Goal: Task Accomplishment & Management: Use online tool/utility

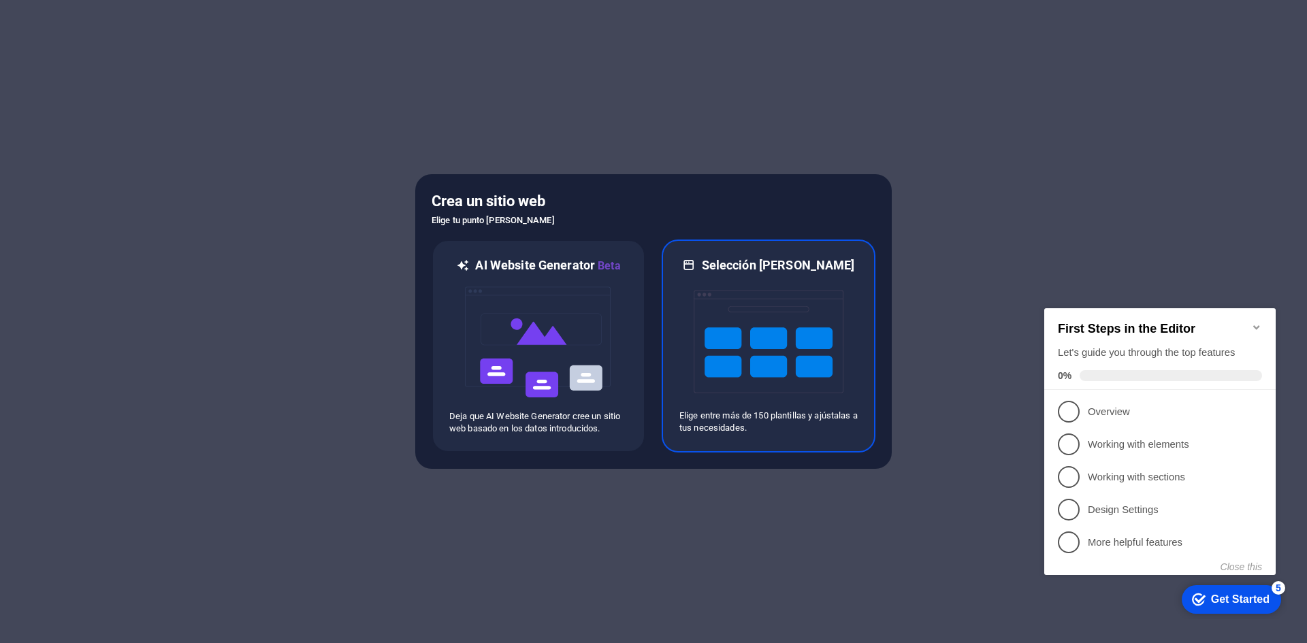
click at [689, 314] on div at bounding box center [769, 342] width 178 height 136
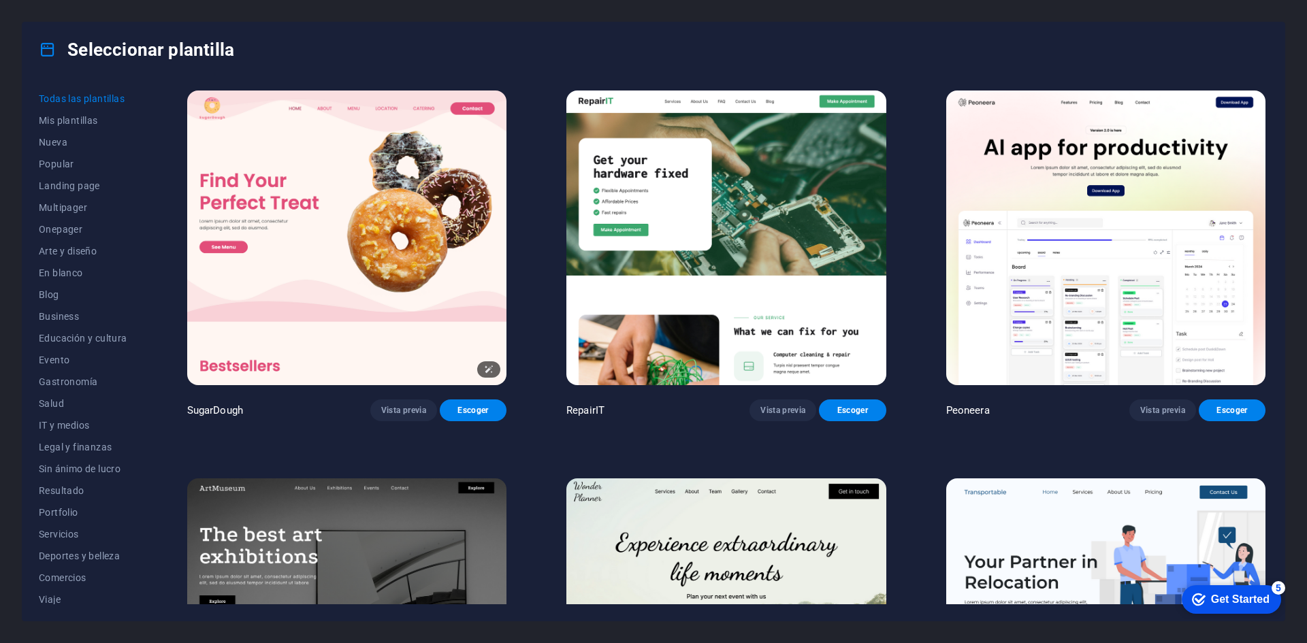
click at [412, 274] on img at bounding box center [346, 238] width 319 height 295
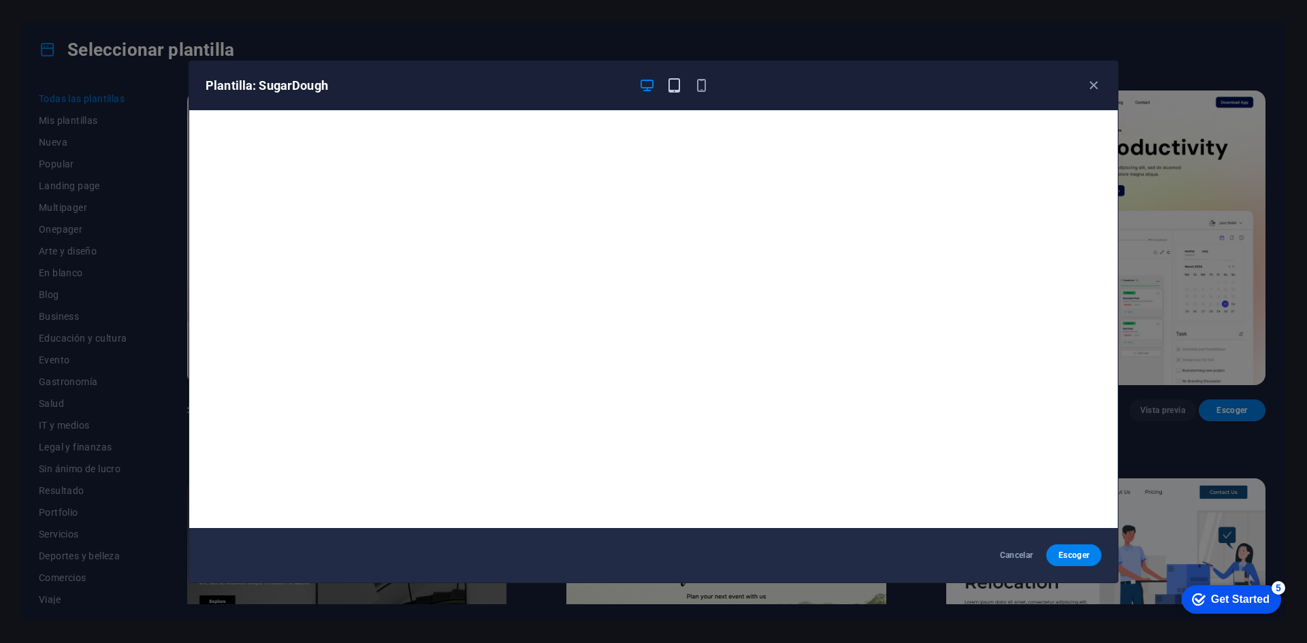
click at [670, 88] on icon "button" at bounding box center [675, 86] width 16 height 16
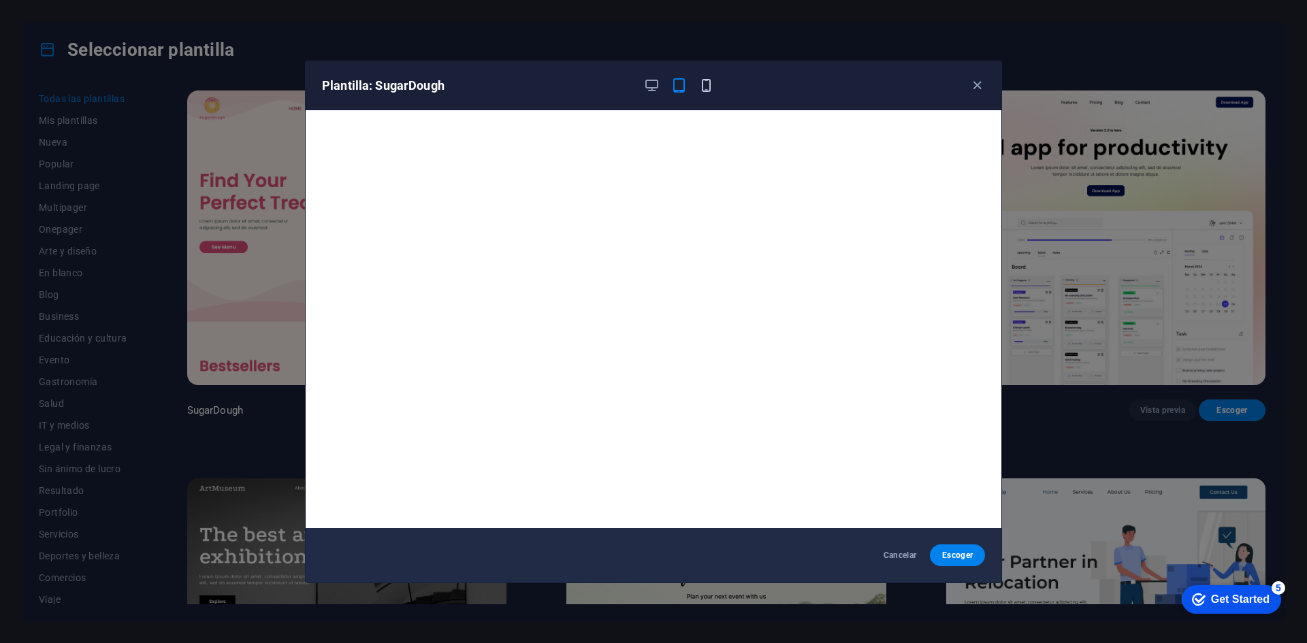
click at [707, 88] on icon "button" at bounding box center [707, 86] width 16 height 16
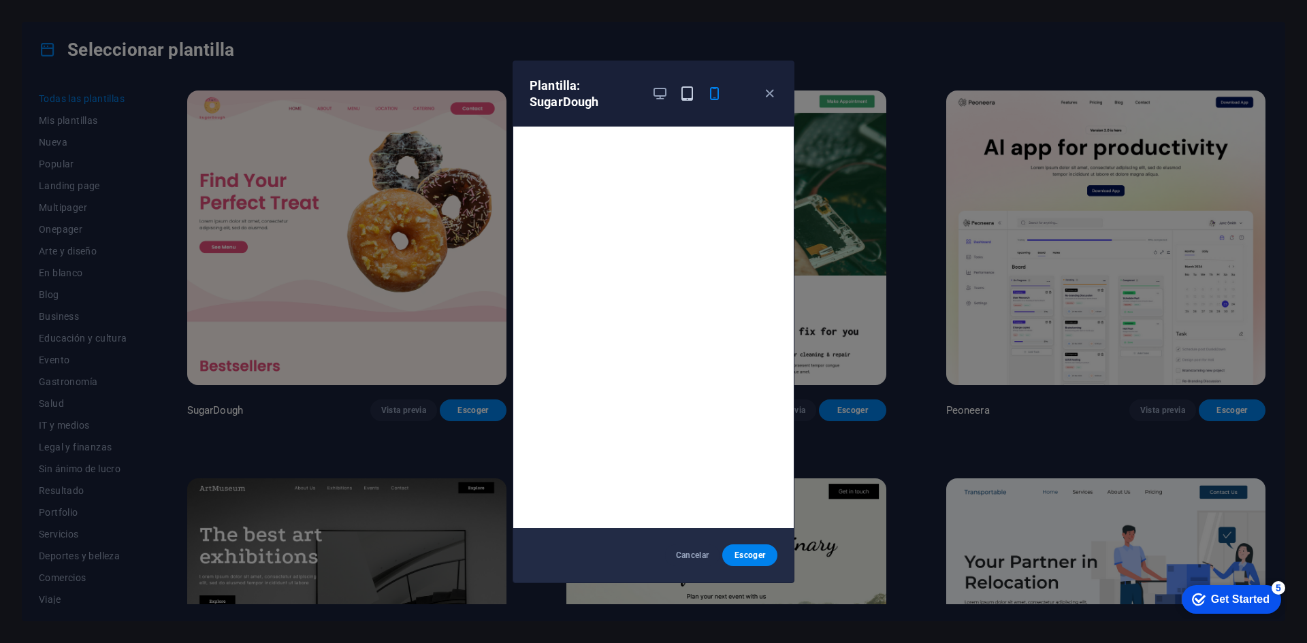
click at [680, 87] on icon "button" at bounding box center [688, 94] width 16 height 16
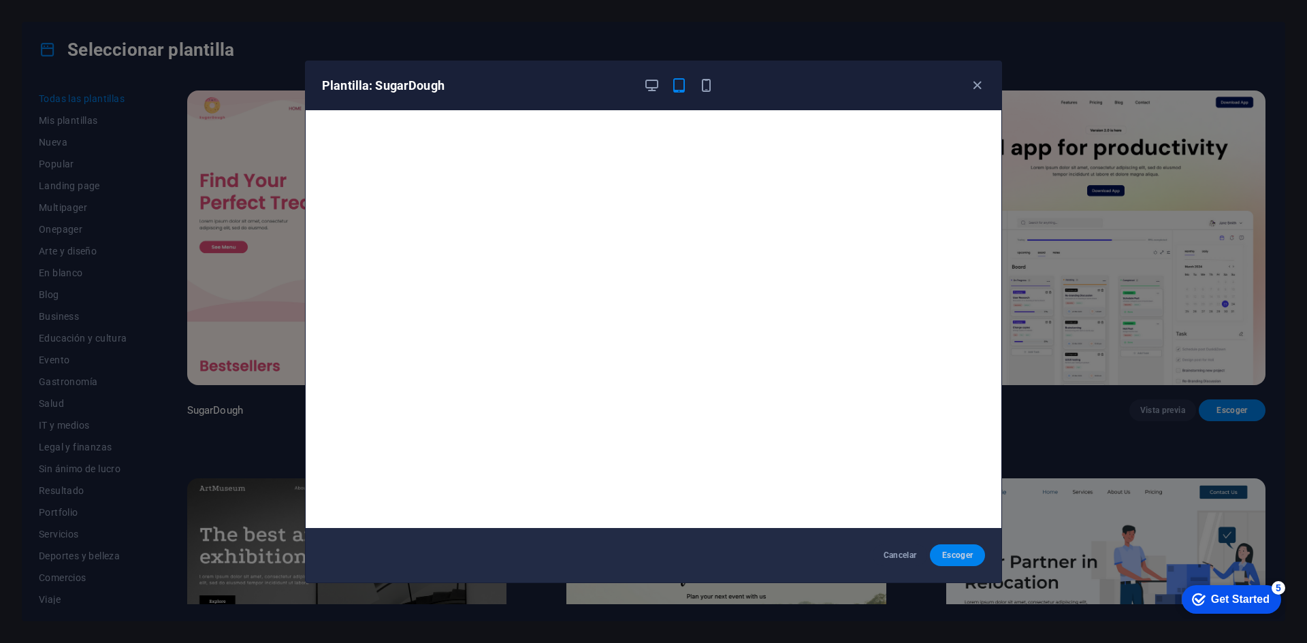
click at [970, 559] on span "Escoger" at bounding box center [957, 555] width 33 height 11
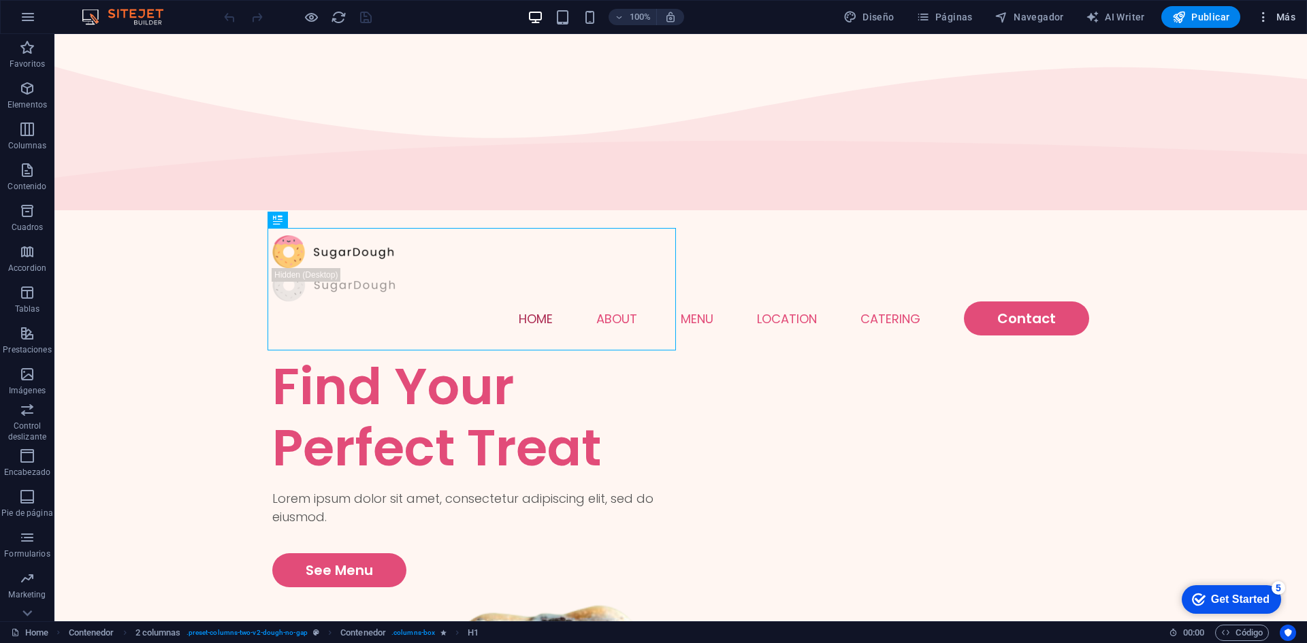
click at [1278, 12] on span "Más" at bounding box center [1276, 17] width 39 height 14
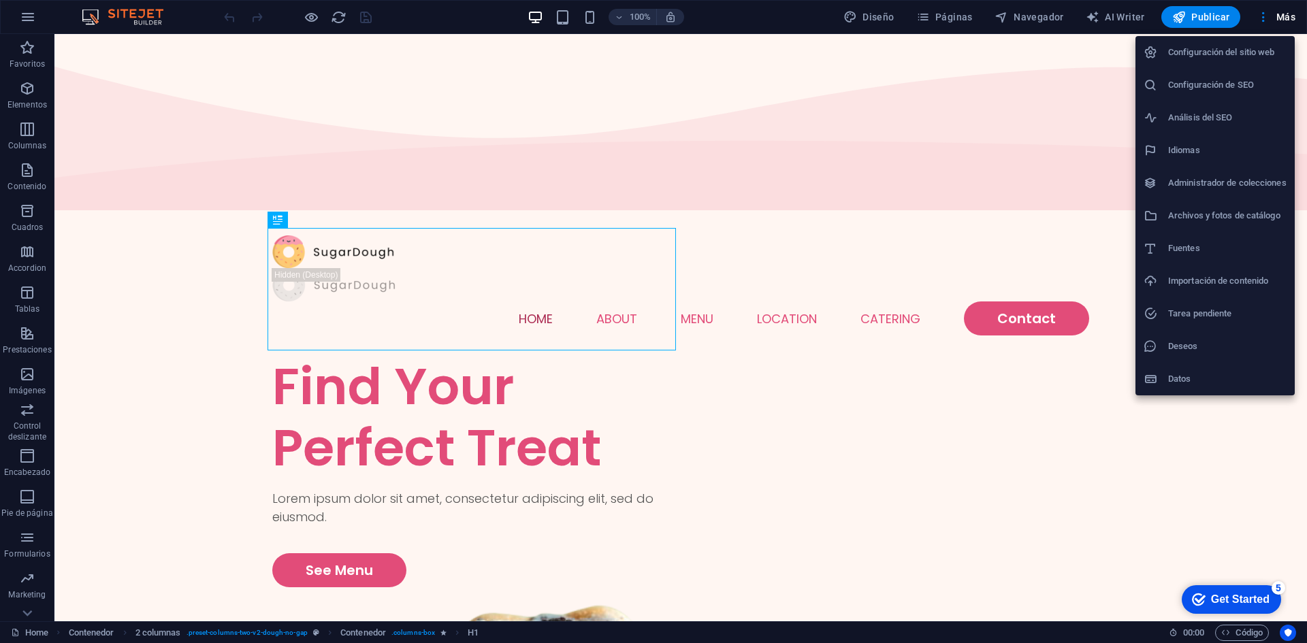
click at [1204, 273] on h6 "Importación de contenido" at bounding box center [1227, 281] width 118 height 16
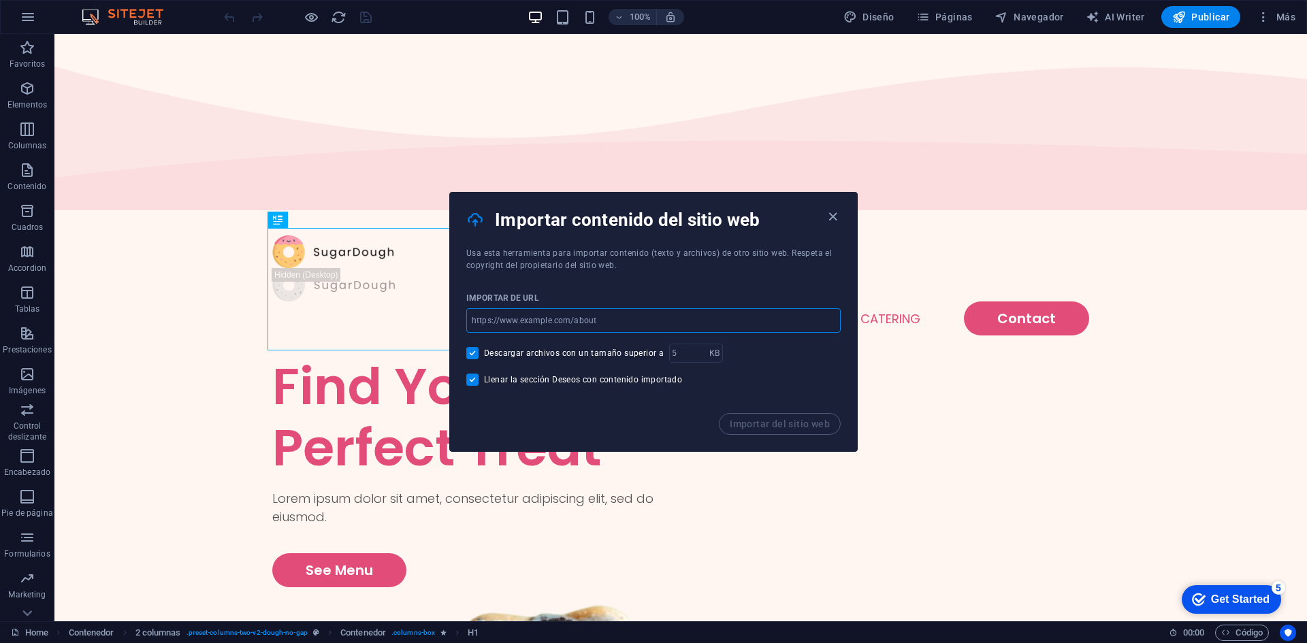
click at [631, 320] on input "url" at bounding box center [653, 320] width 375 height 25
click at [831, 211] on icon "button" at bounding box center [833, 217] width 16 height 16
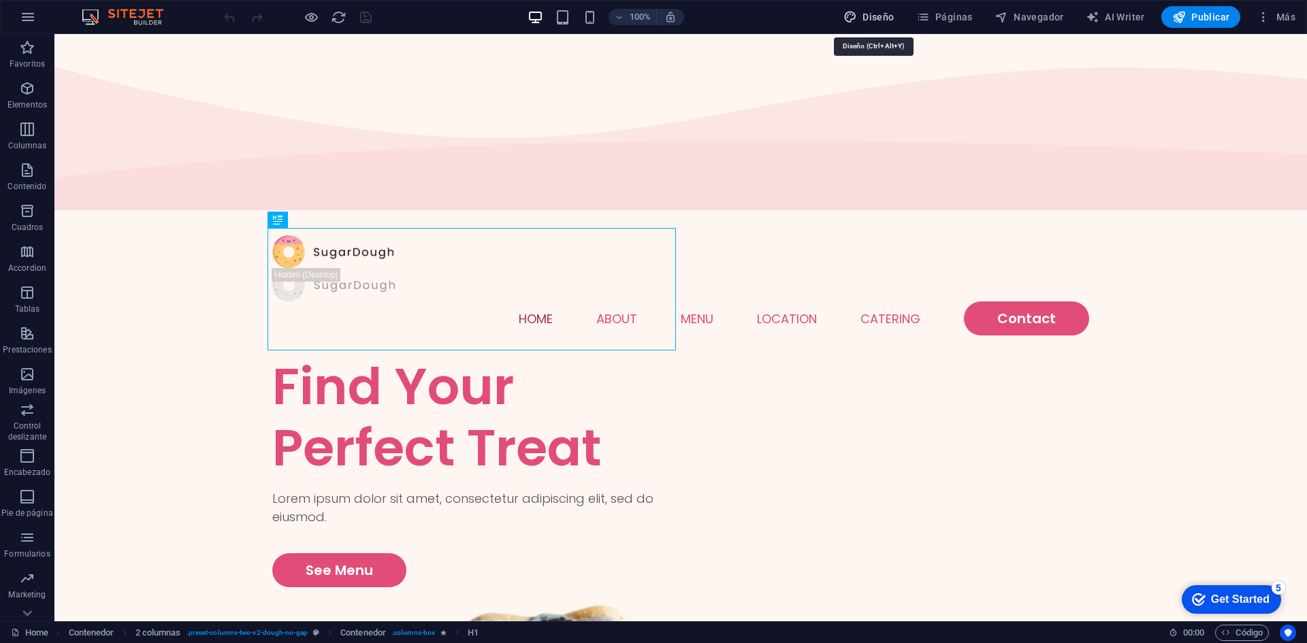
click at [867, 27] on button "Diseño" at bounding box center [869, 17] width 62 height 22
select select "px"
select select "300"
select select "px"
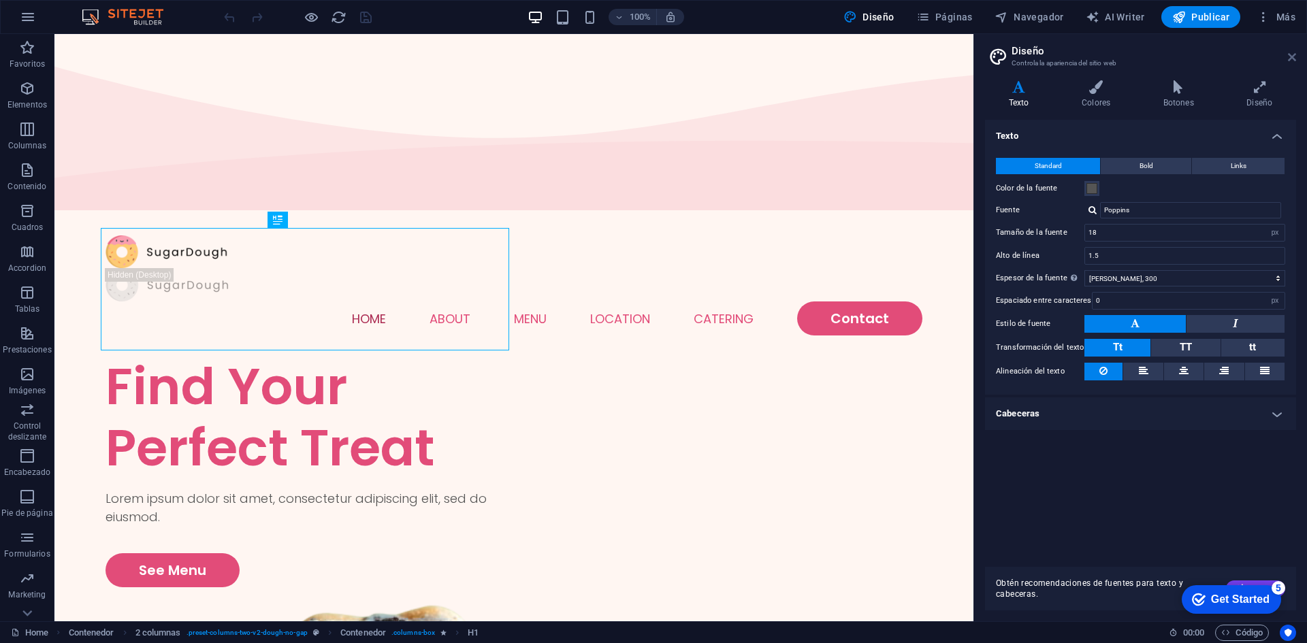
click at [1295, 58] on icon at bounding box center [1292, 57] width 8 height 11
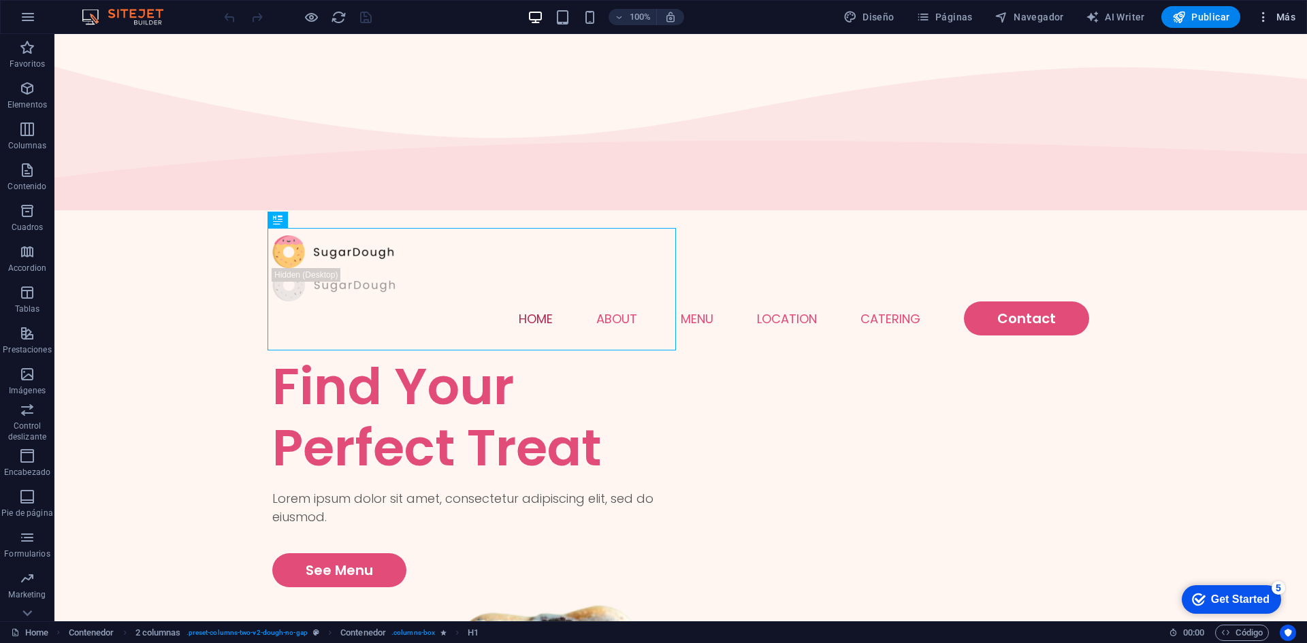
click at [1268, 20] on icon "button" at bounding box center [1264, 17] width 14 height 14
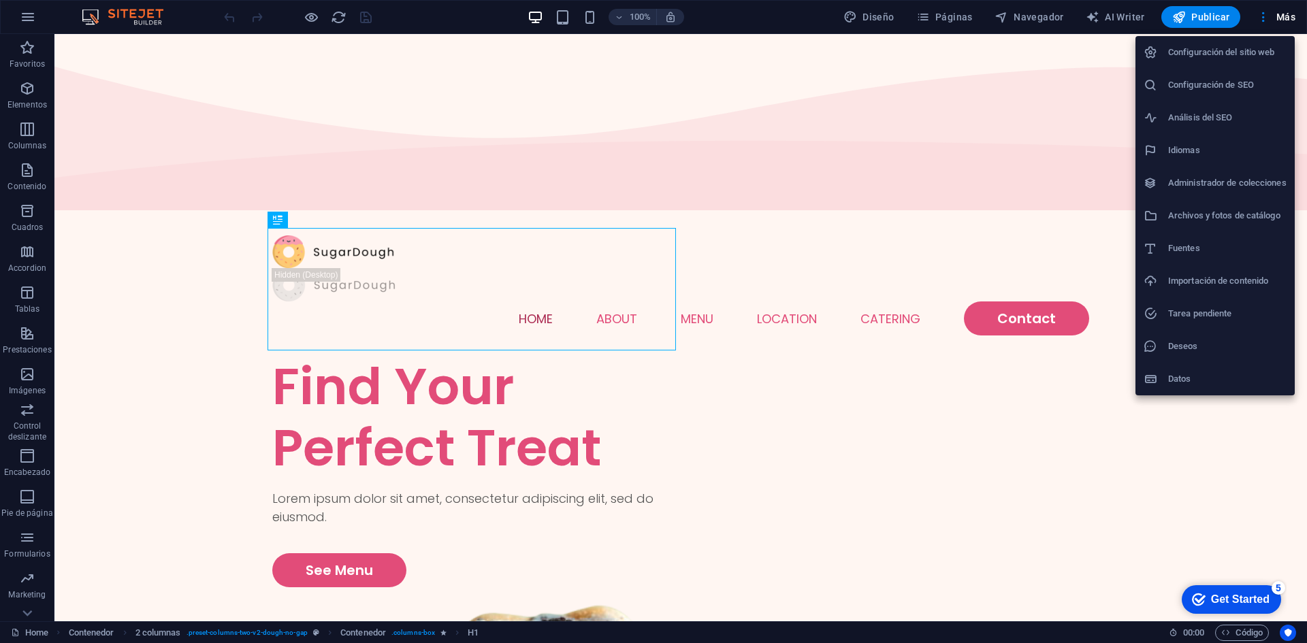
click at [1240, 54] on h6 "Configuración del sitio web" at bounding box center [1227, 52] width 118 height 16
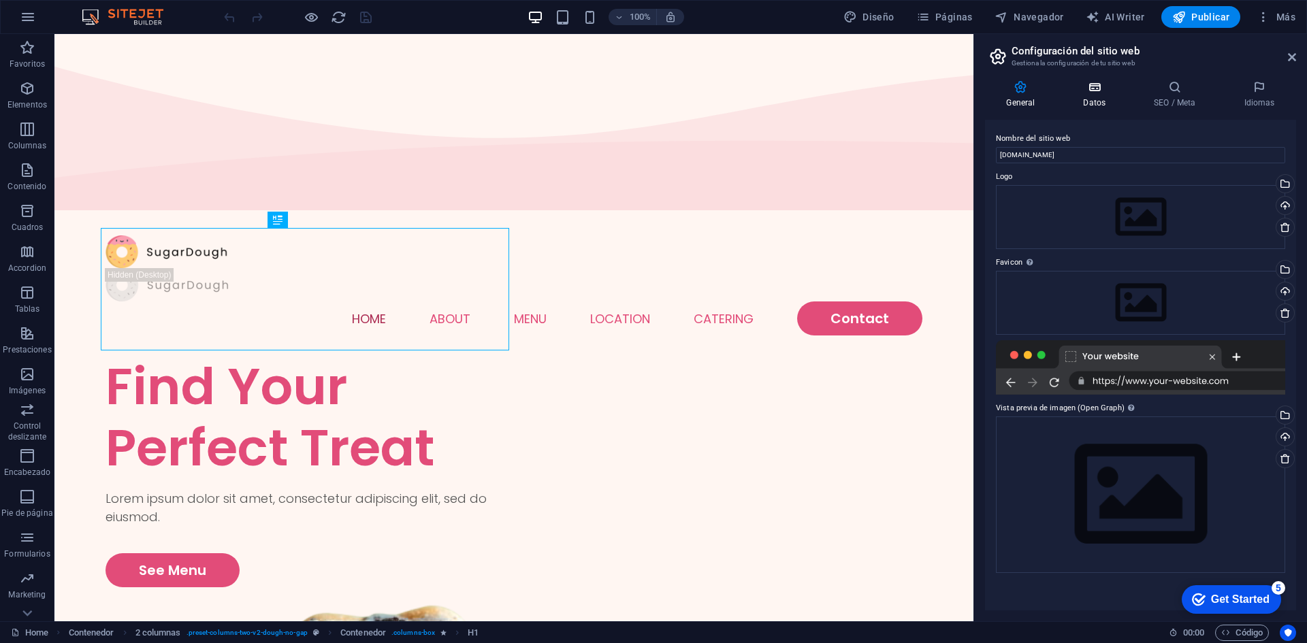
click at [1094, 95] on h4 "Datos" at bounding box center [1097, 94] width 71 height 29
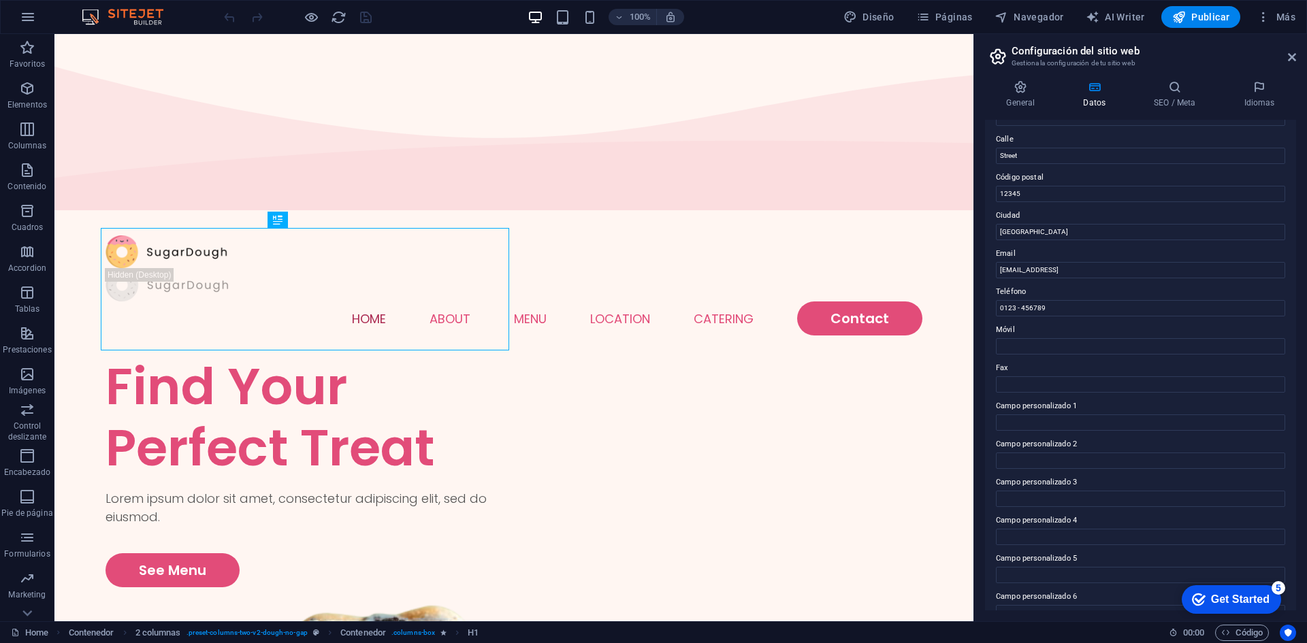
scroll to position [163, 0]
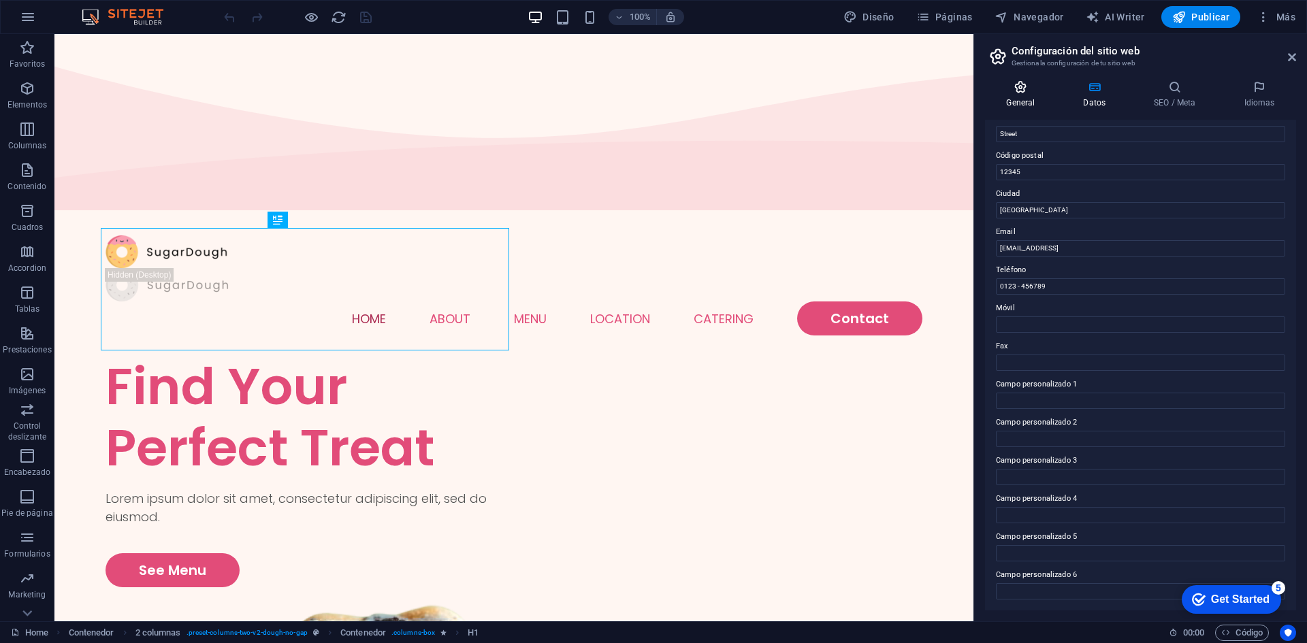
click at [1021, 98] on h4 "General" at bounding box center [1023, 94] width 77 height 29
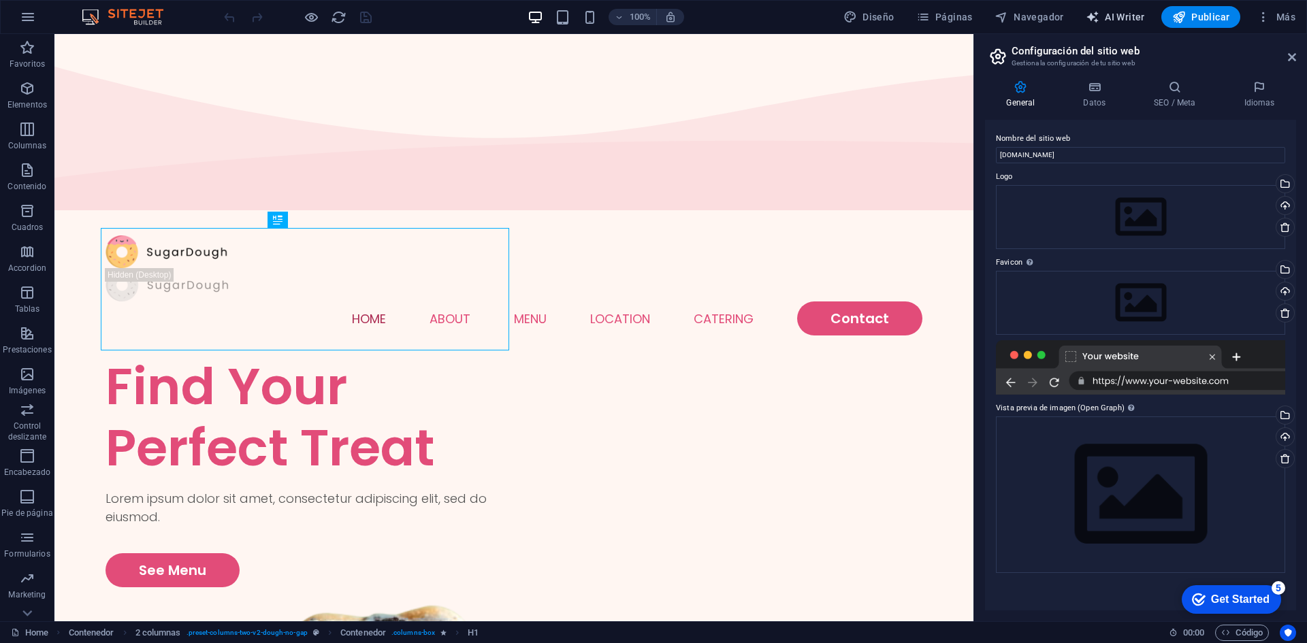
click at [1133, 25] on button "AI Writer" at bounding box center [1116, 17] width 70 height 22
select select "English"
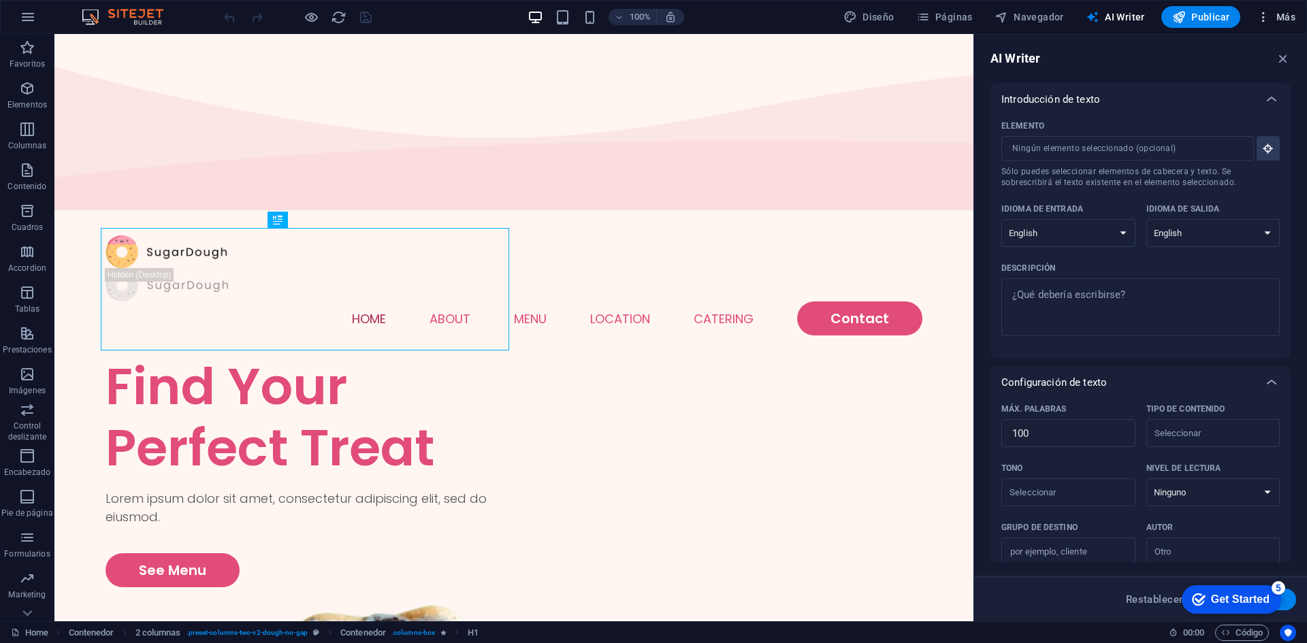
click at [1269, 14] on icon "button" at bounding box center [1264, 17] width 14 height 14
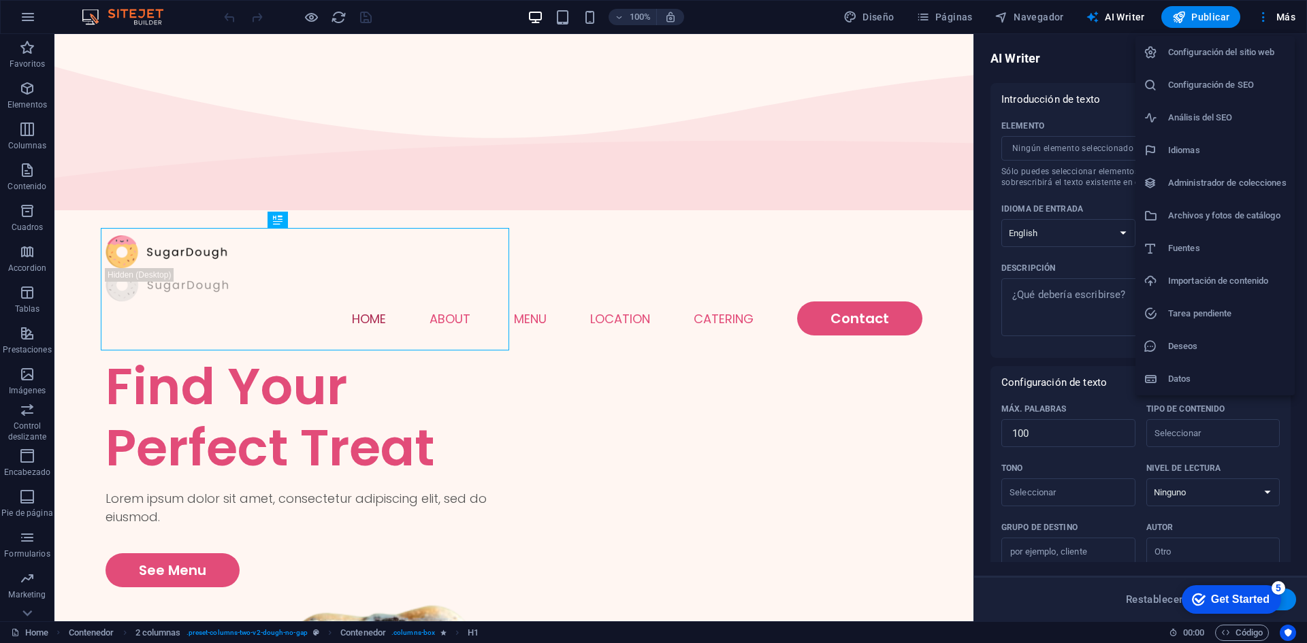
click at [1185, 377] on h6 "Datos" at bounding box center [1227, 379] width 118 height 16
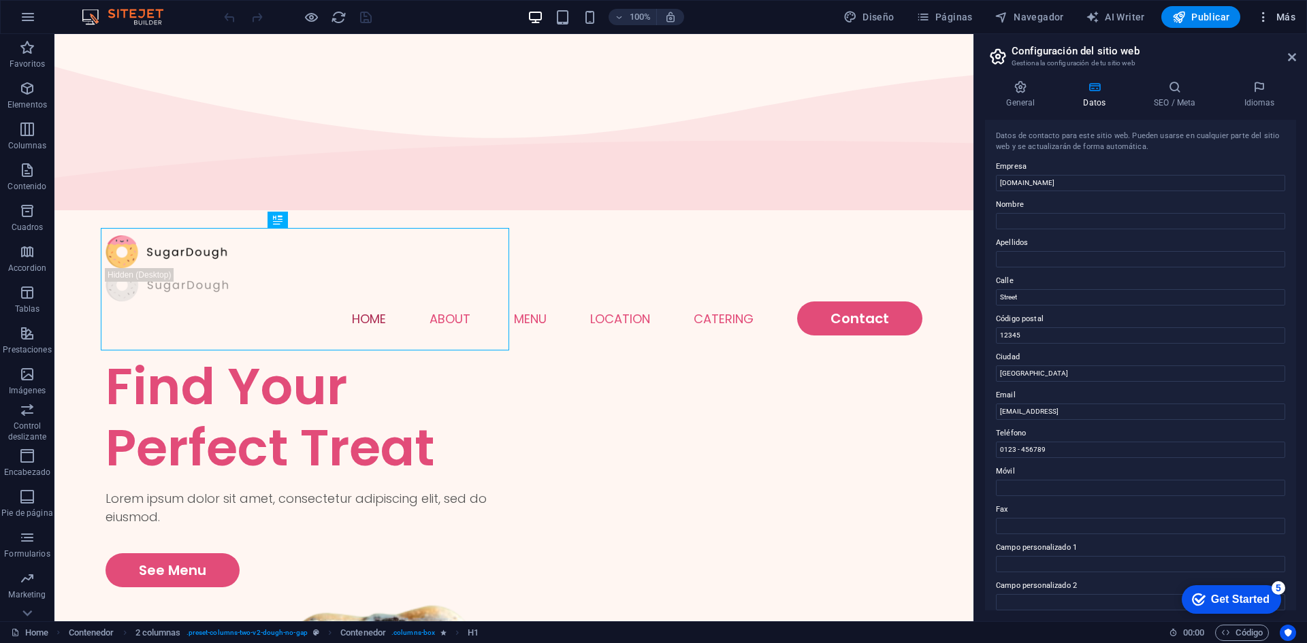
click at [1273, 10] on span "Más" at bounding box center [1276, 17] width 39 height 14
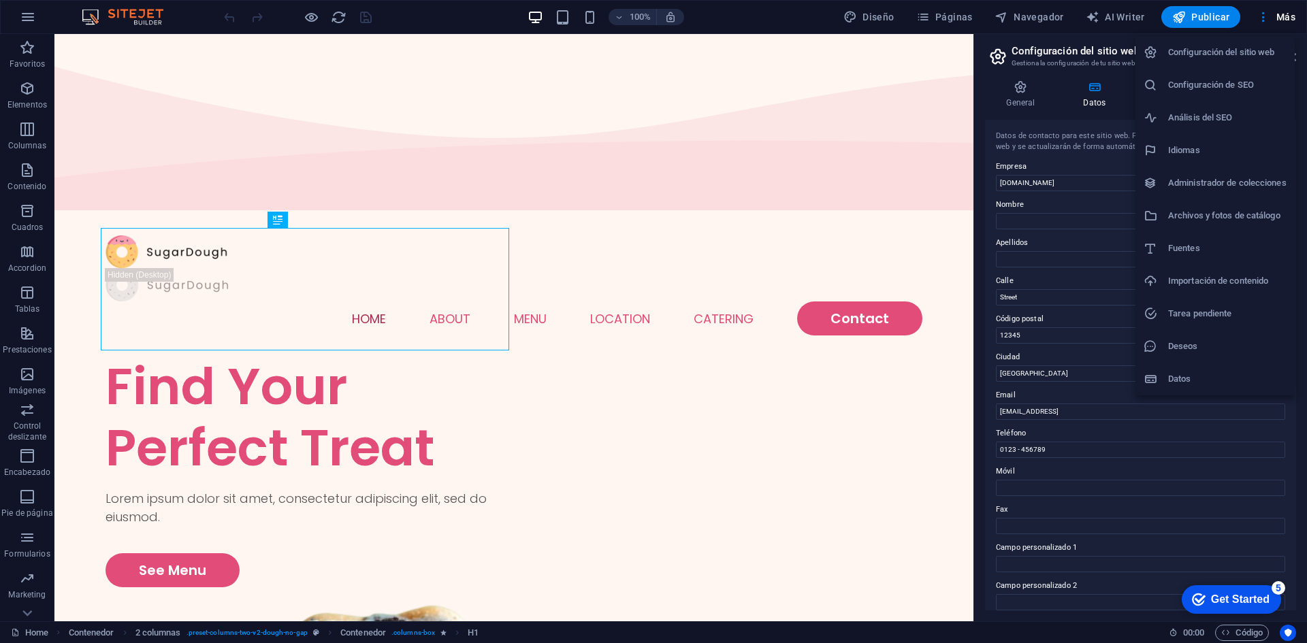
click at [964, 17] on div at bounding box center [653, 321] width 1307 height 643
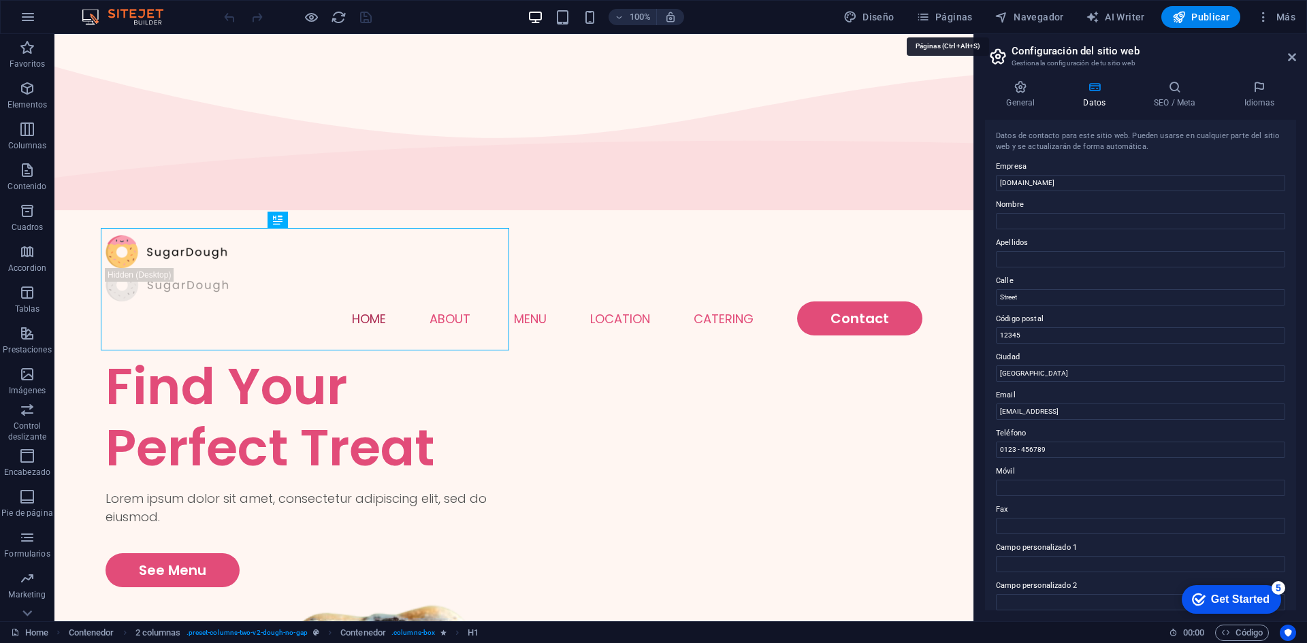
click at [951, 17] on span "Páginas" at bounding box center [945, 17] width 57 height 14
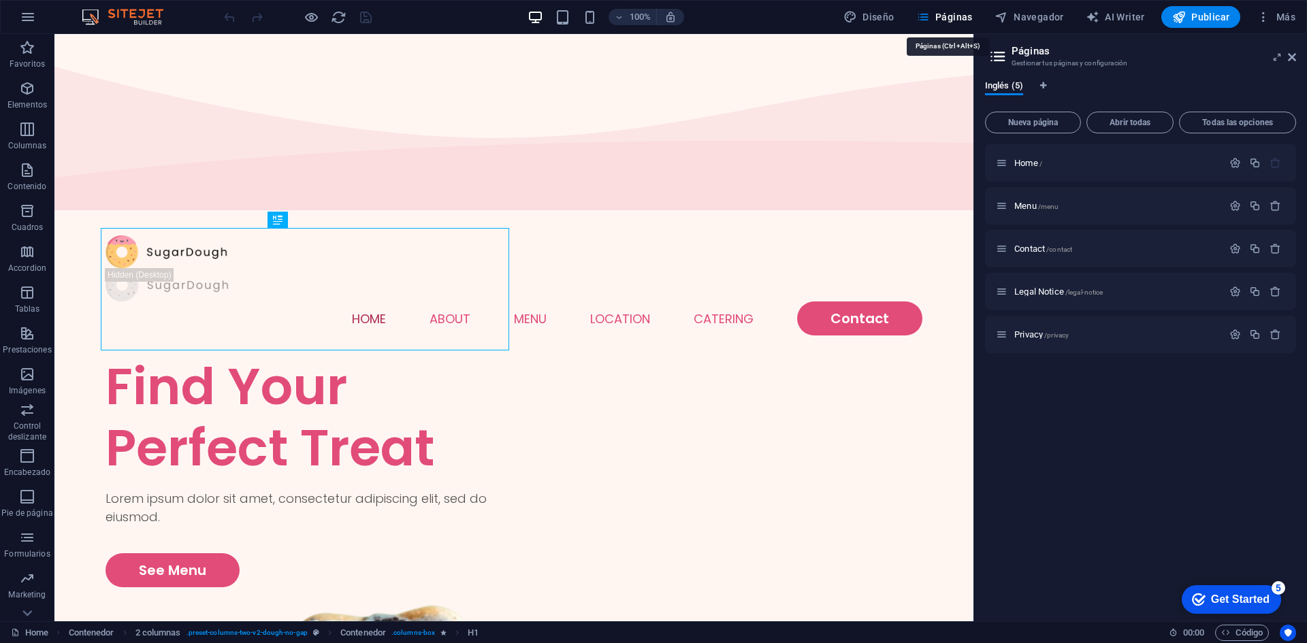
click at [951, 17] on span "Páginas" at bounding box center [945, 17] width 57 height 14
click at [1063, 153] on div "Home /" at bounding box center [1140, 162] width 311 height 37
click at [998, 168] on icon at bounding box center [1002, 163] width 12 height 12
click at [1000, 170] on div "Home /" at bounding box center [1109, 163] width 227 height 16
click at [1245, 119] on span "Todas las opciones" at bounding box center [1237, 122] width 105 height 8
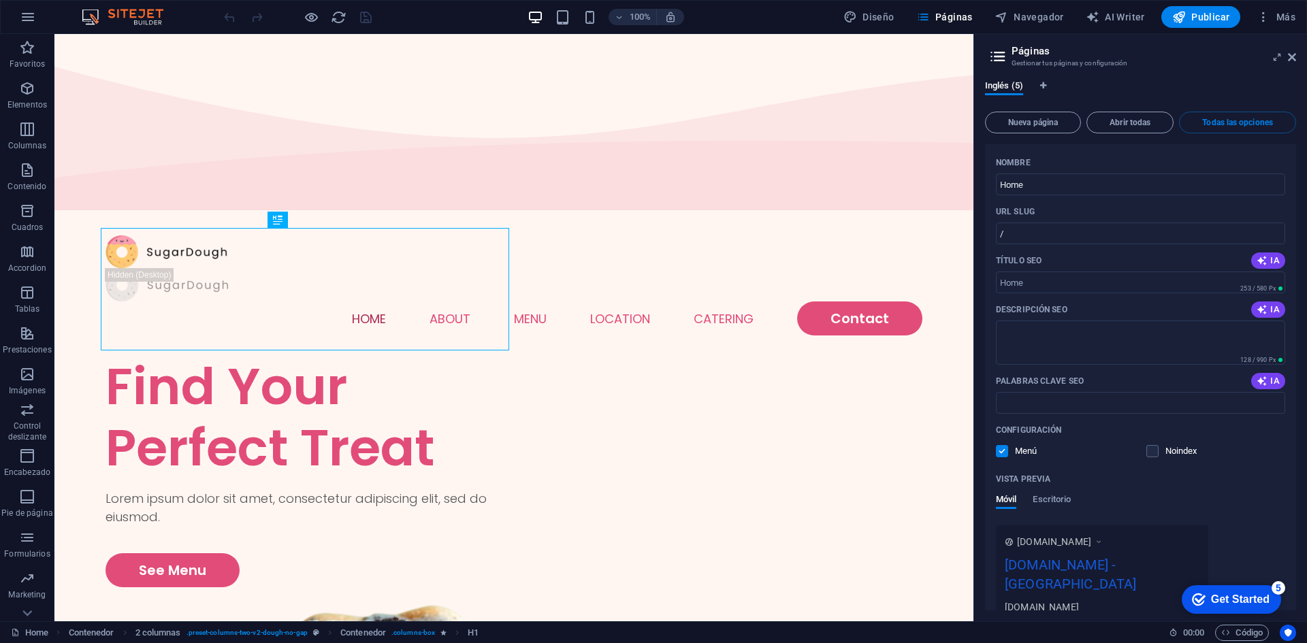
scroll to position [0, 0]
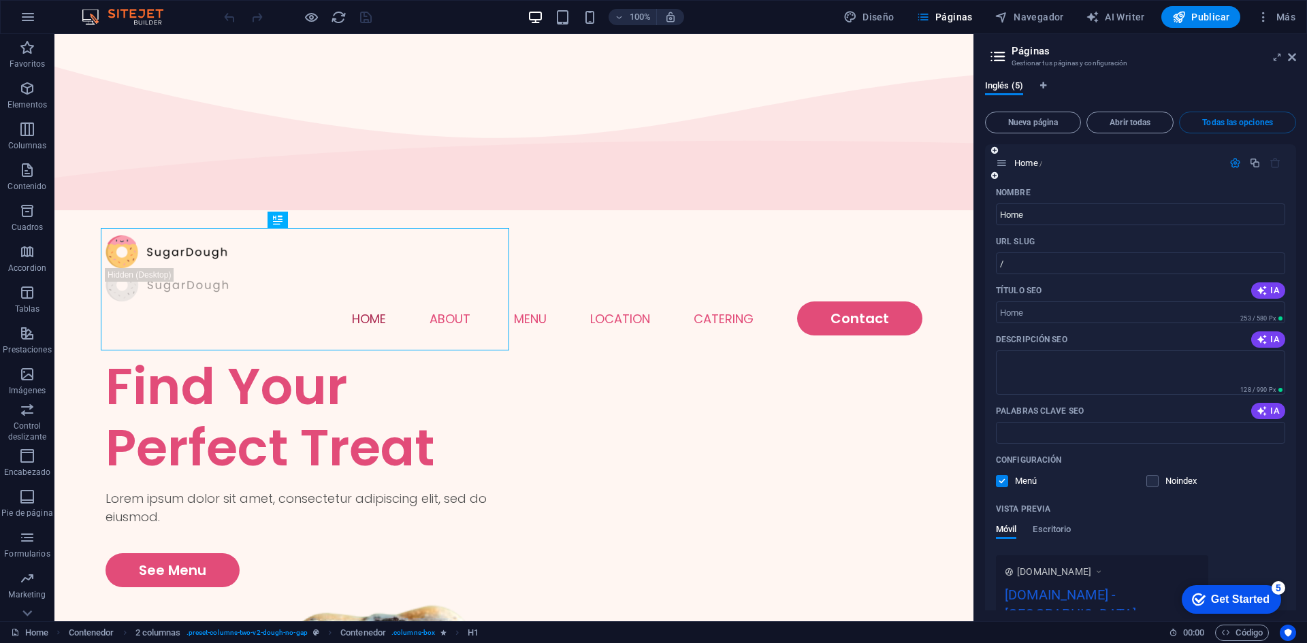
click at [1230, 163] on icon "button" at bounding box center [1236, 163] width 12 height 12
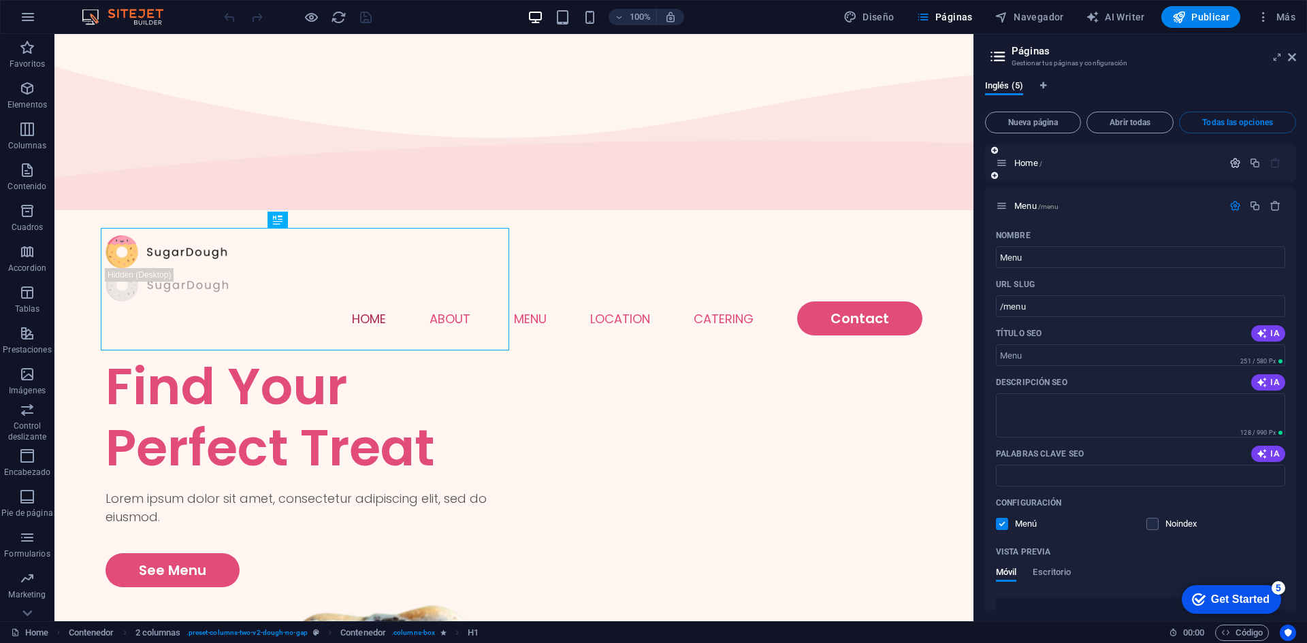
click at [1230, 163] on icon "button" at bounding box center [1236, 163] width 12 height 12
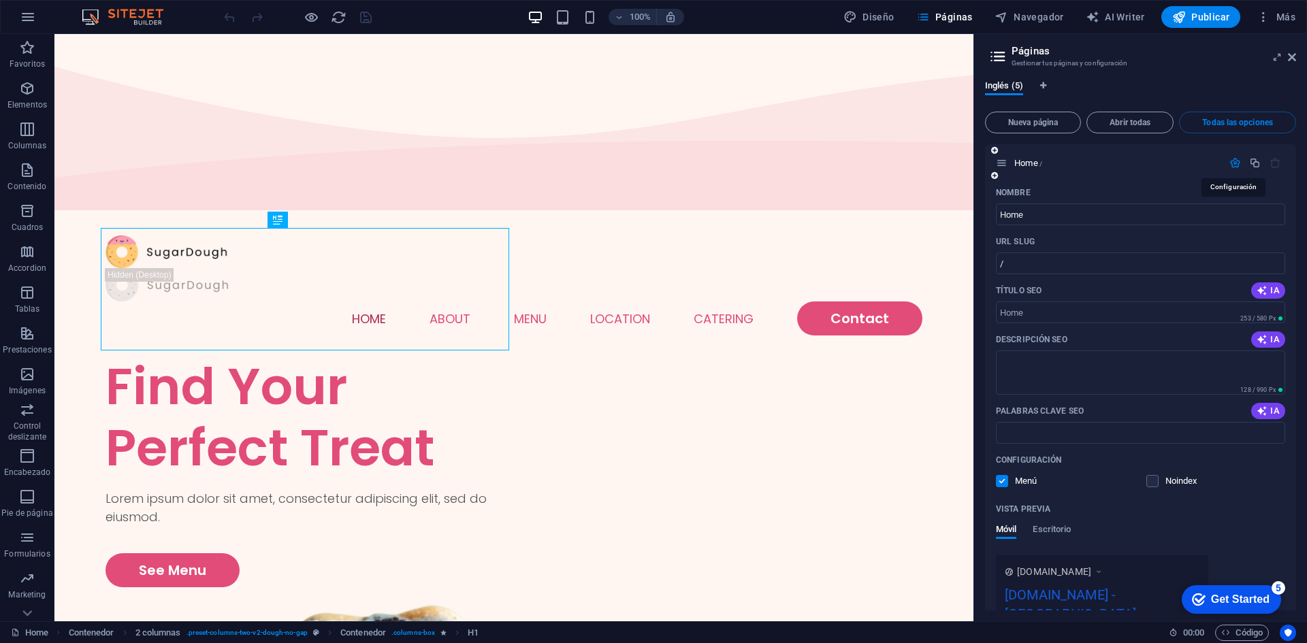
click at [1230, 163] on icon "button" at bounding box center [1236, 163] width 12 height 12
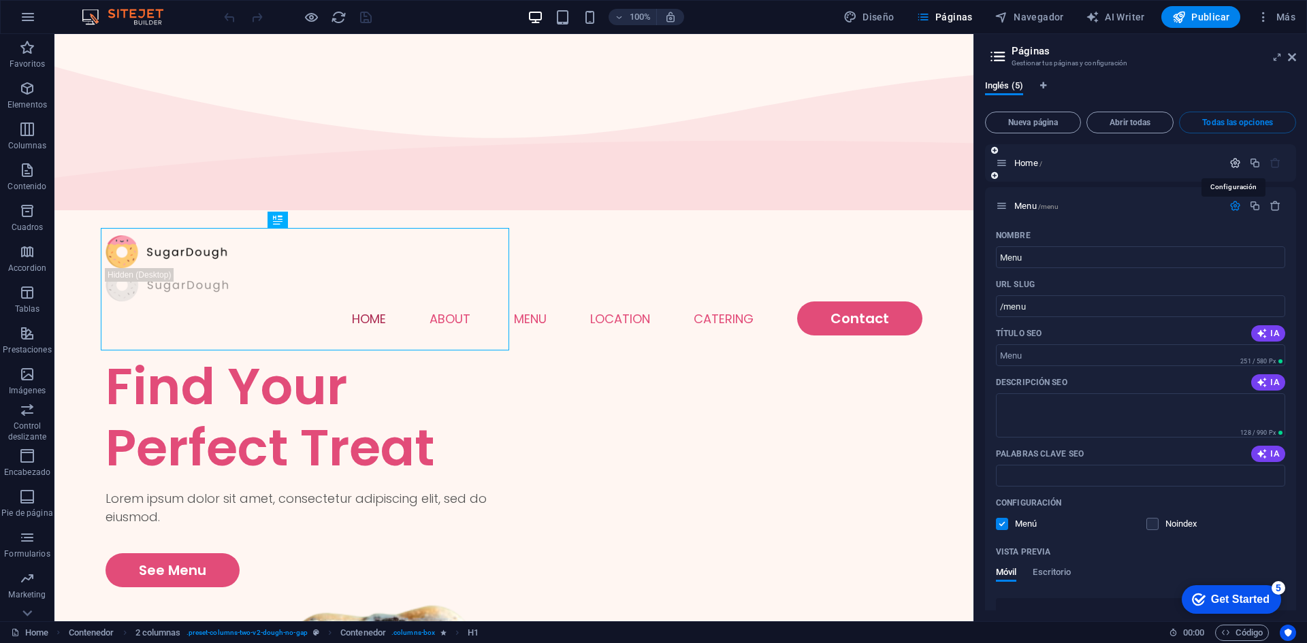
click at [1230, 163] on icon "button" at bounding box center [1236, 163] width 12 height 12
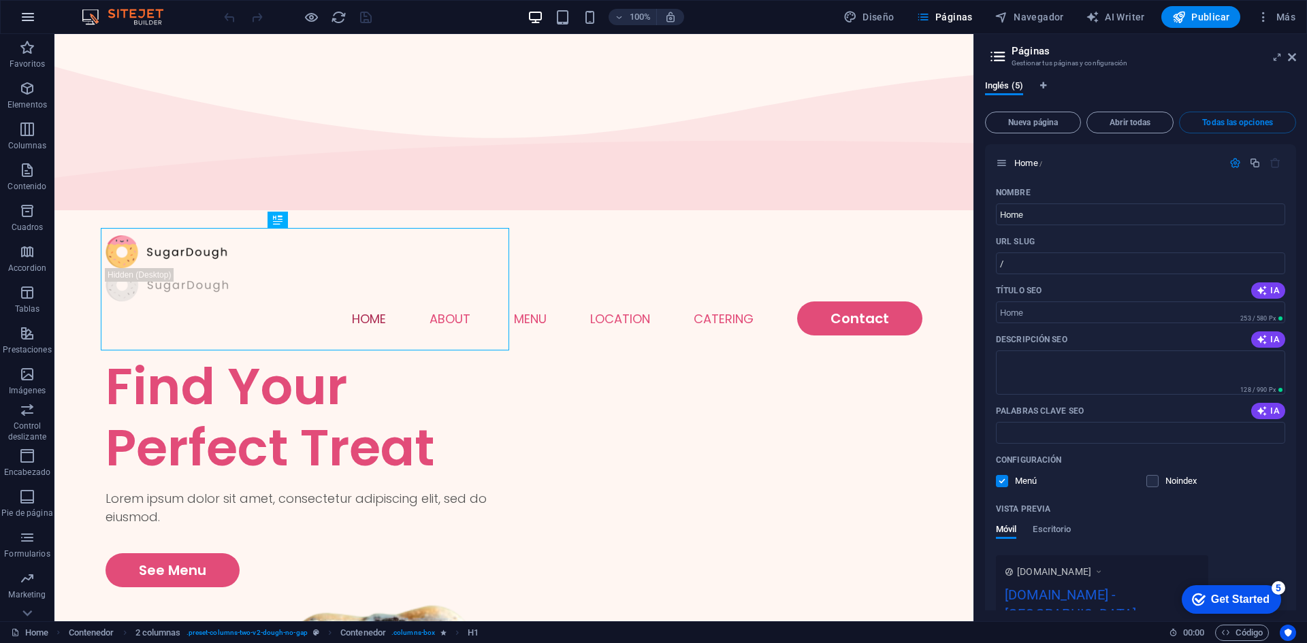
click at [41, 20] on button "button" at bounding box center [28, 17] width 33 height 33
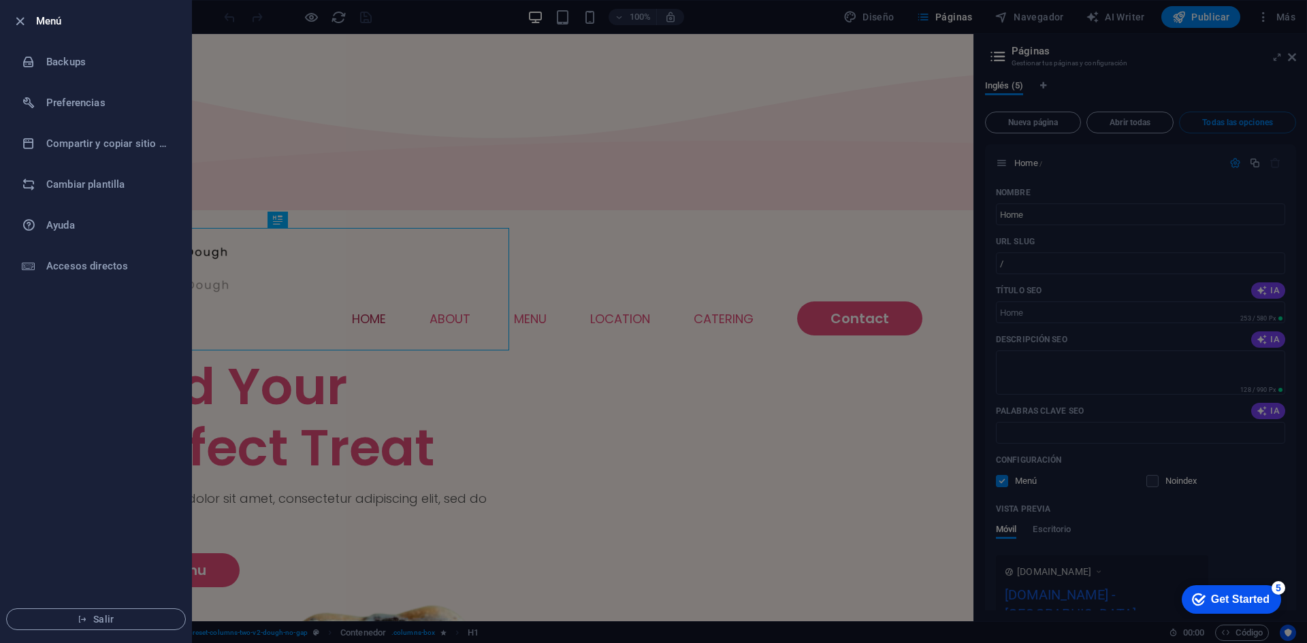
click at [297, 176] on div at bounding box center [653, 321] width 1307 height 643
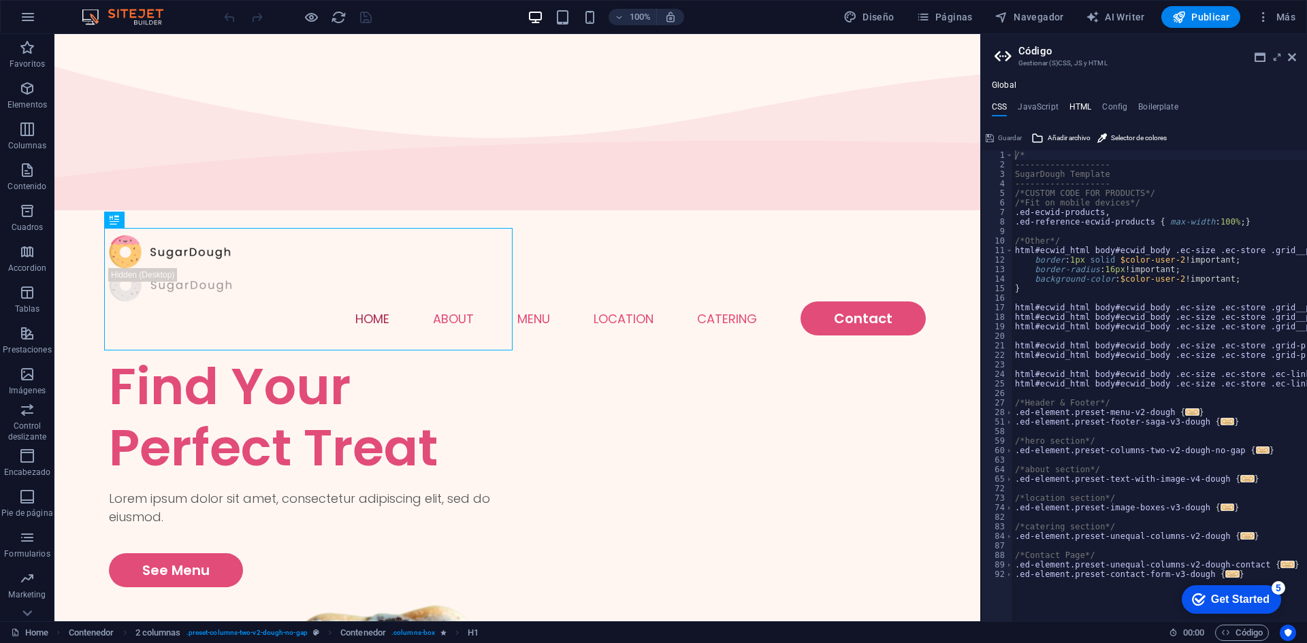
click at [1074, 107] on h4 "HTML" at bounding box center [1081, 109] width 22 height 15
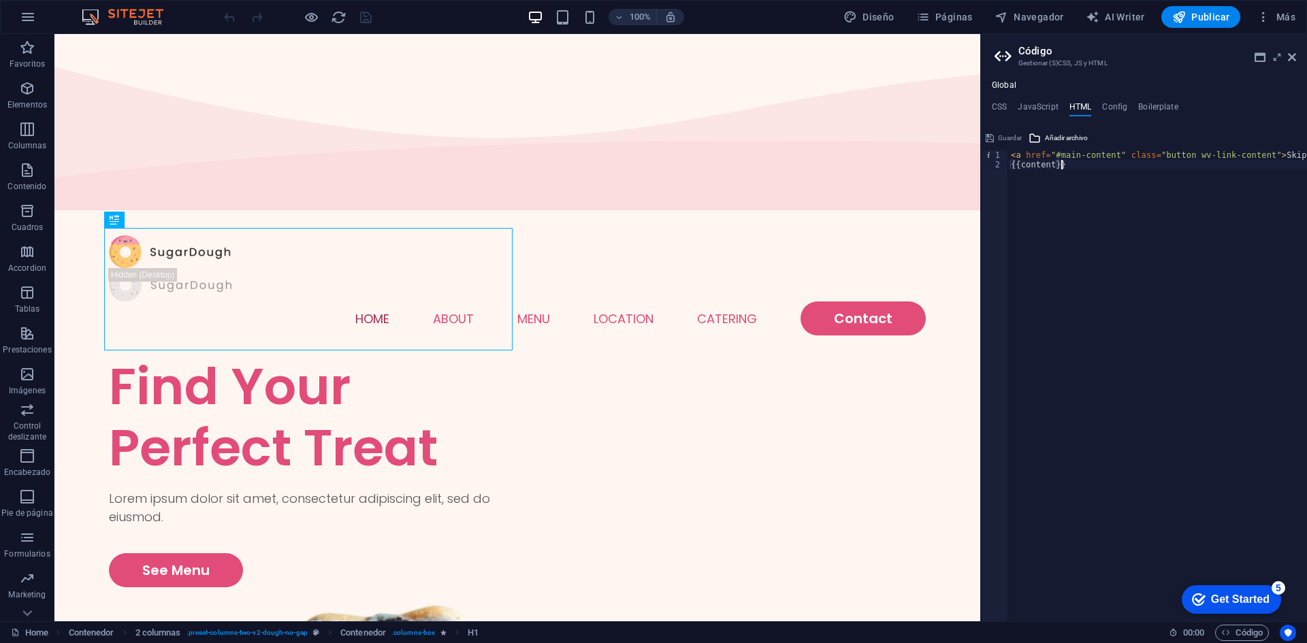
click at [1093, 175] on div "< a href = "#main-content" class = "button wv-link-content" > Skip to main cont…" at bounding box center [1192, 390] width 368 height 480
drag, startPoint x: 1083, startPoint y: 202, endPoint x: 1001, endPoint y: 147, distance: 98.8
click at [1001, 147] on div "{{content}} 1 2 < a href = "#main-content" class = "button wv-link-content" > S…" at bounding box center [1144, 374] width 326 height 494
type textarea "<a href="#main-content" class="button wv-link-content">Skip to main content</a>…"
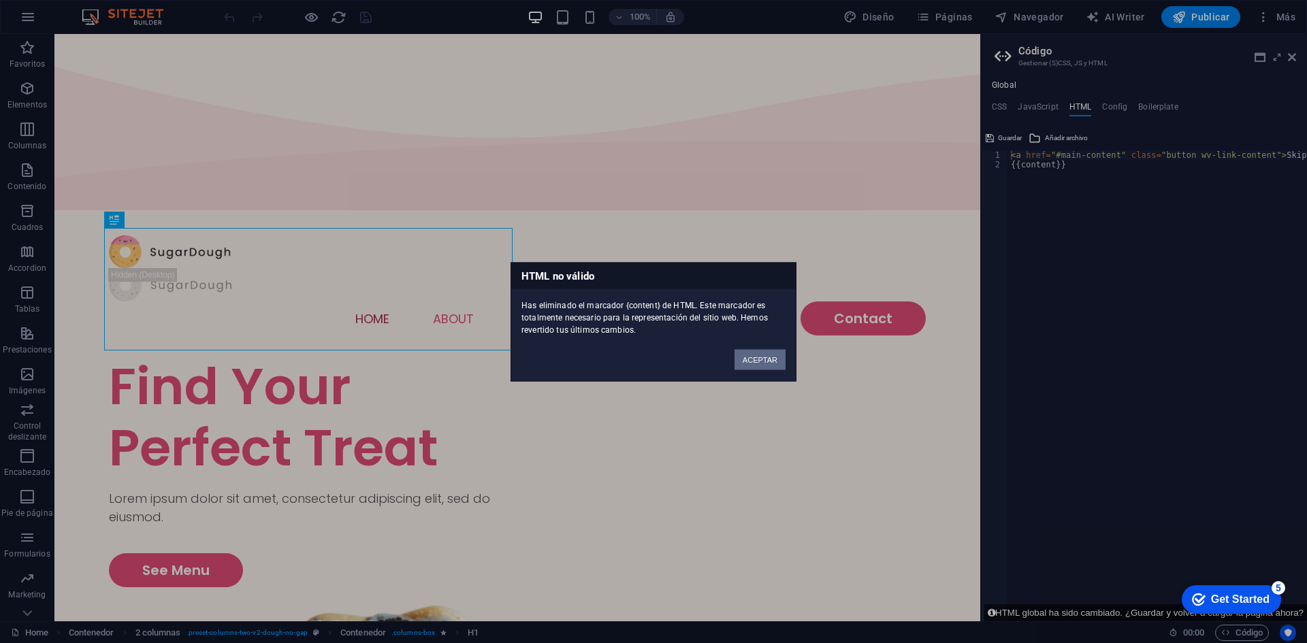
drag, startPoint x: 750, startPoint y: 370, endPoint x: 762, endPoint y: 354, distance: 20.4
click at [762, 354] on div "HTML no válido Has eliminado el marcador {content} de HTML. Este marcador es to…" at bounding box center [654, 321] width 286 height 119
click at [762, 354] on button "ACEPTAR" at bounding box center [760, 359] width 51 height 20
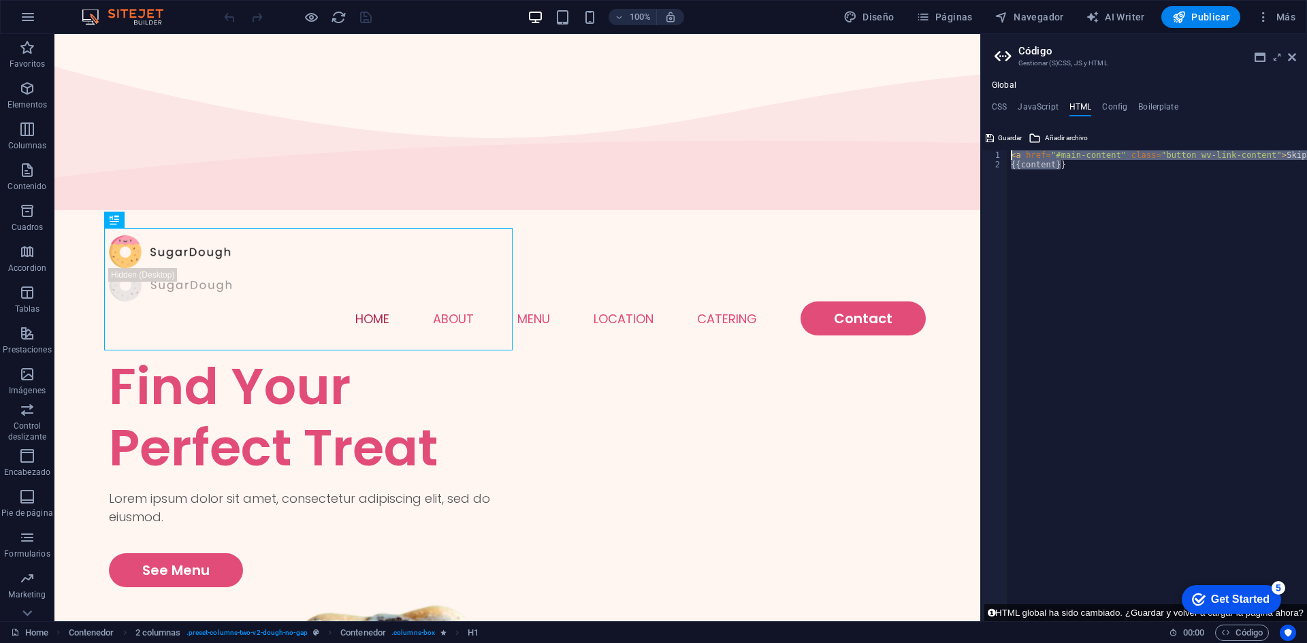
drag, startPoint x: 1096, startPoint y: 216, endPoint x: 1000, endPoint y: 150, distance: 116.2
click at [1000, 150] on div "{{content}} 1 2 < a href = "#main-content" class = "button wv-link-content" > S…" at bounding box center [1144, 385] width 326 height 471
type textarea "<a href="#main-content" class="button wv-link-content">Skip to main content</a>…"
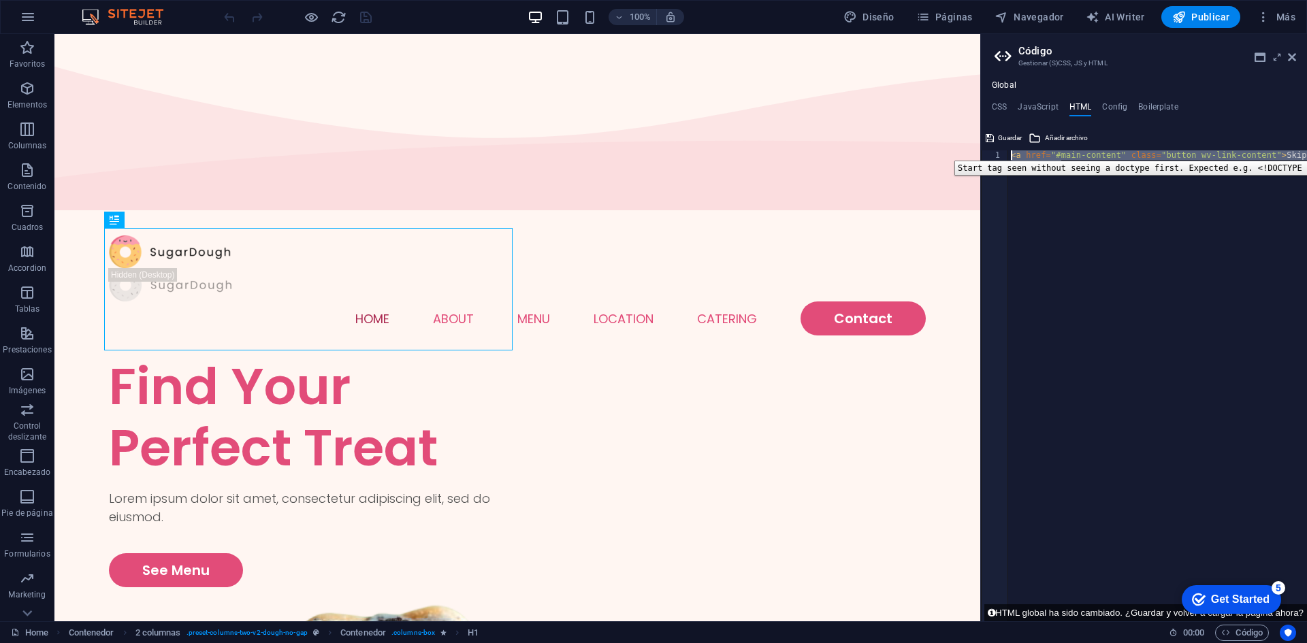
paste textarea
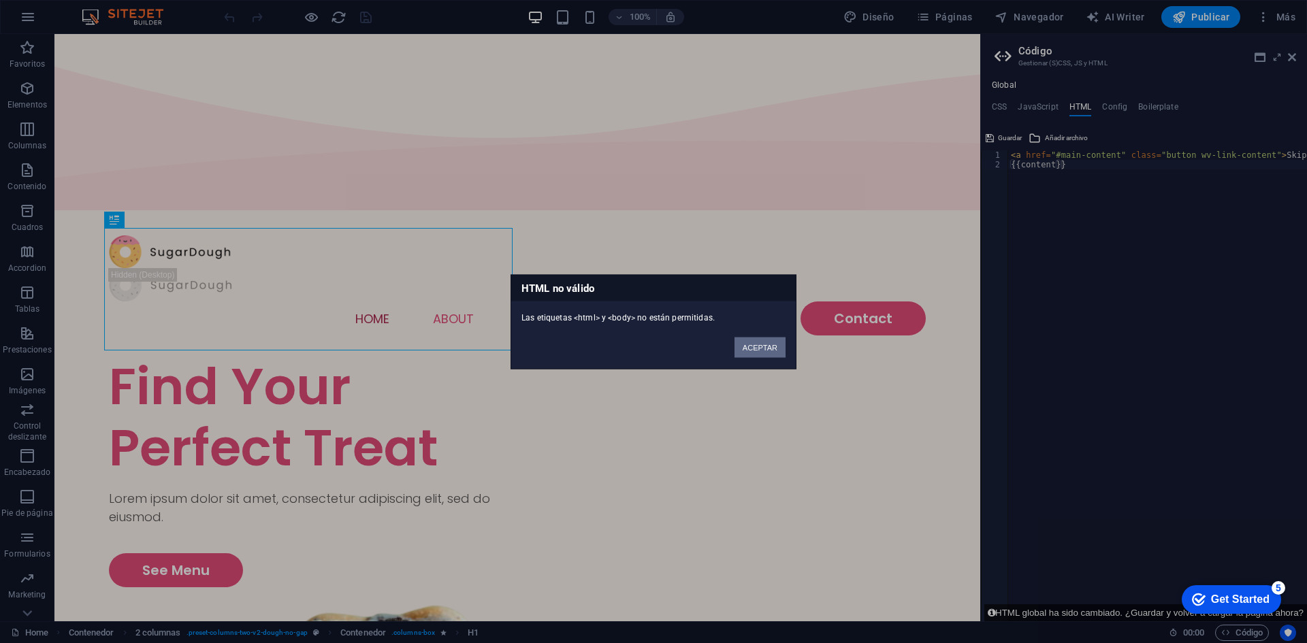
click at [753, 351] on button "ACEPTAR" at bounding box center [760, 347] width 51 height 20
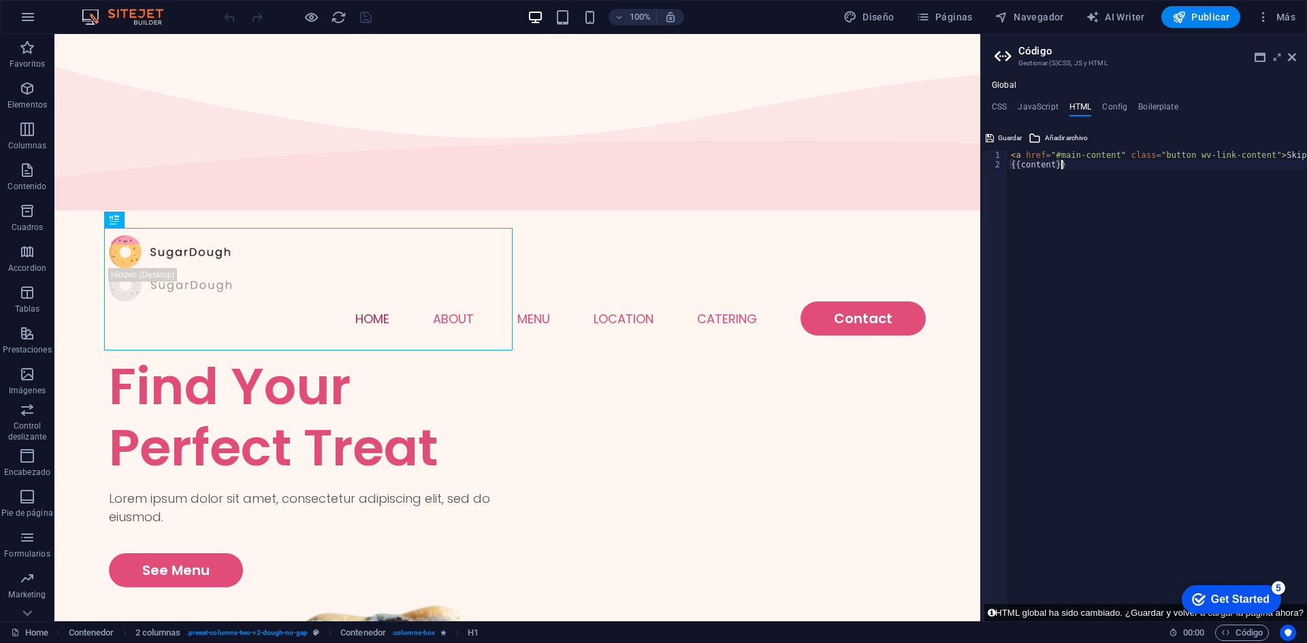
click at [1092, 188] on div "< a href = "#main-content" class = "button wv-link-content" > Skip to main cont…" at bounding box center [1192, 390] width 368 height 480
click at [1092, 171] on div "< a href = "#main-content" class = "button wv-link-content" > Skip to main cont…" at bounding box center [1192, 390] width 368 height 480
click at [1021, 277] on div "< a href = "#main-content" class = "button wv-link-content" > Skip to main cont…" at bounding box center [1192, 390] width 368 height 480
drag, startPoint x: 1102, startPoint y: 199, endPoint x: 1006, endPoint y: 150, distance: 108.1
click at [1006, 150] on div "{{content}} 1 2 < a href = "#main-content" class = "button wv-link-content" > S…" at bounding box center [1144, 385] width 326 height 471
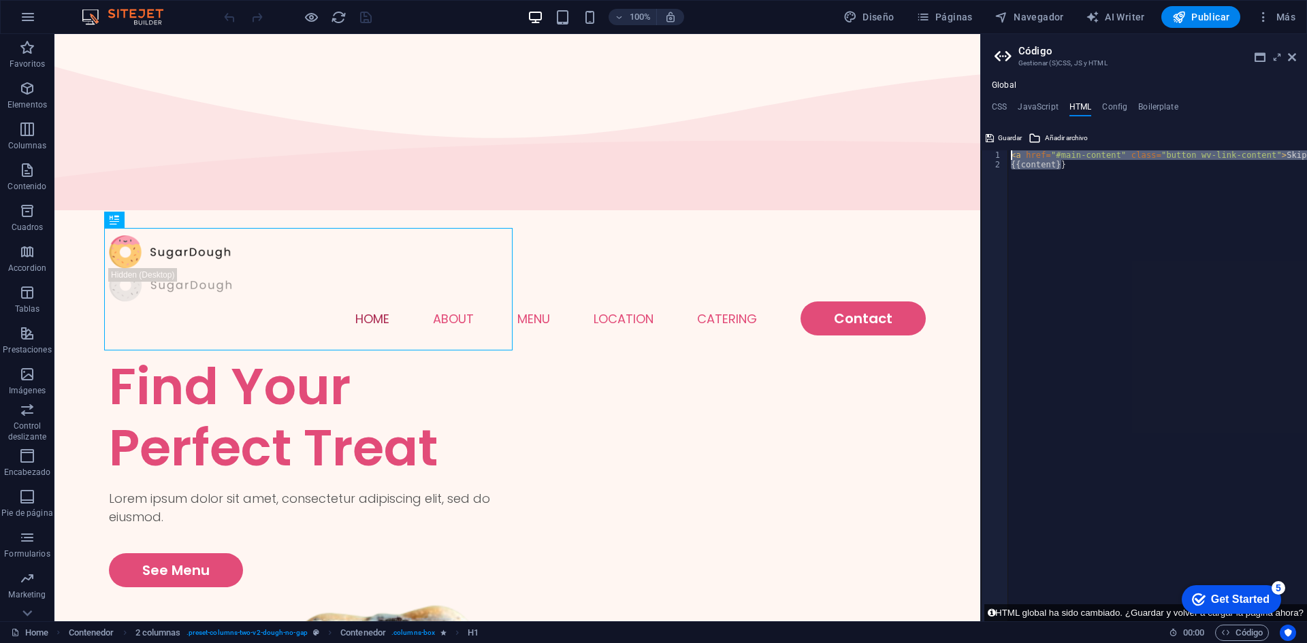
click at [1074, 238] on div "< a href = "#main-content" class = "button wv-link-content" > Skip to main cont…" at bounding box center [1157, 385] width 299 height 471
click at [1073, 113] on h4 "HTML" at bounding box center [1081, 109] width 22 height 15
drag, startPoint x: 1168, startPoint y: 167, endPoint x: 1010, endPoint y: 159, distance: 158.2
click at [1010, 159] on div "< a href = "#main-content" class = "button wv-link-content" > Skip to main cont…" at bounding box center [1192, 390] width 368 height 480
type textarea "<a href="#main-content" class="button wv-link-content">Skip to main content</a>…"
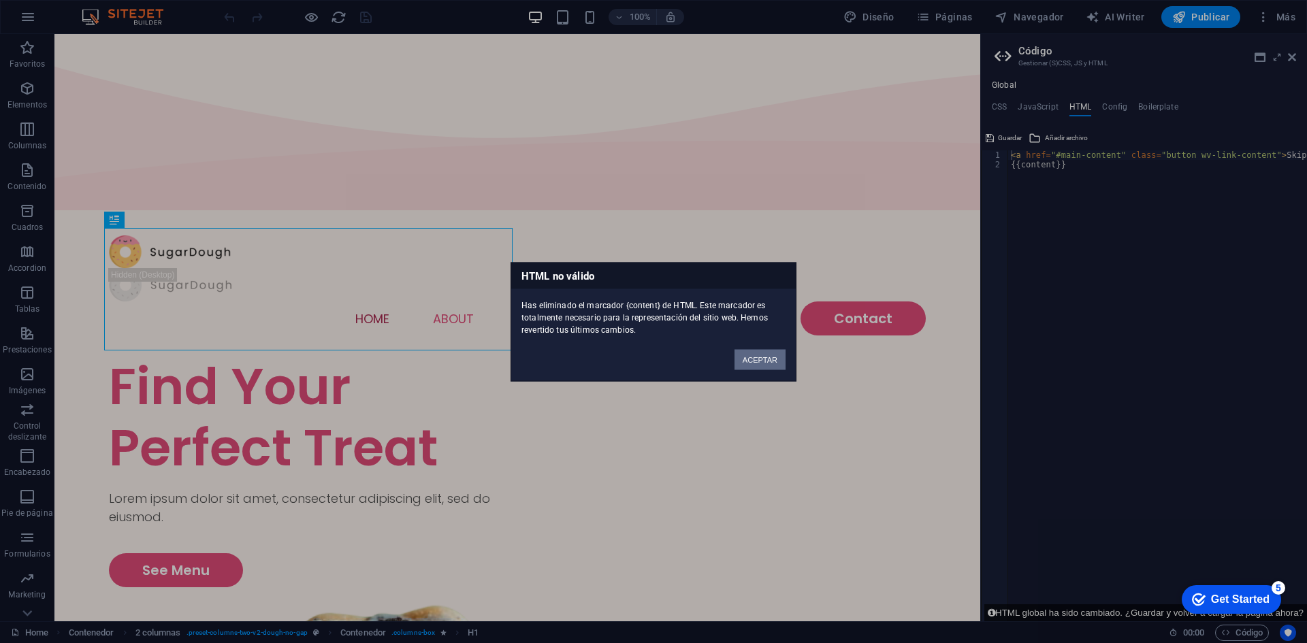
click at [765, 360] on button "ACEPTAR" at bounding box center [760, 359] width 51 height 20
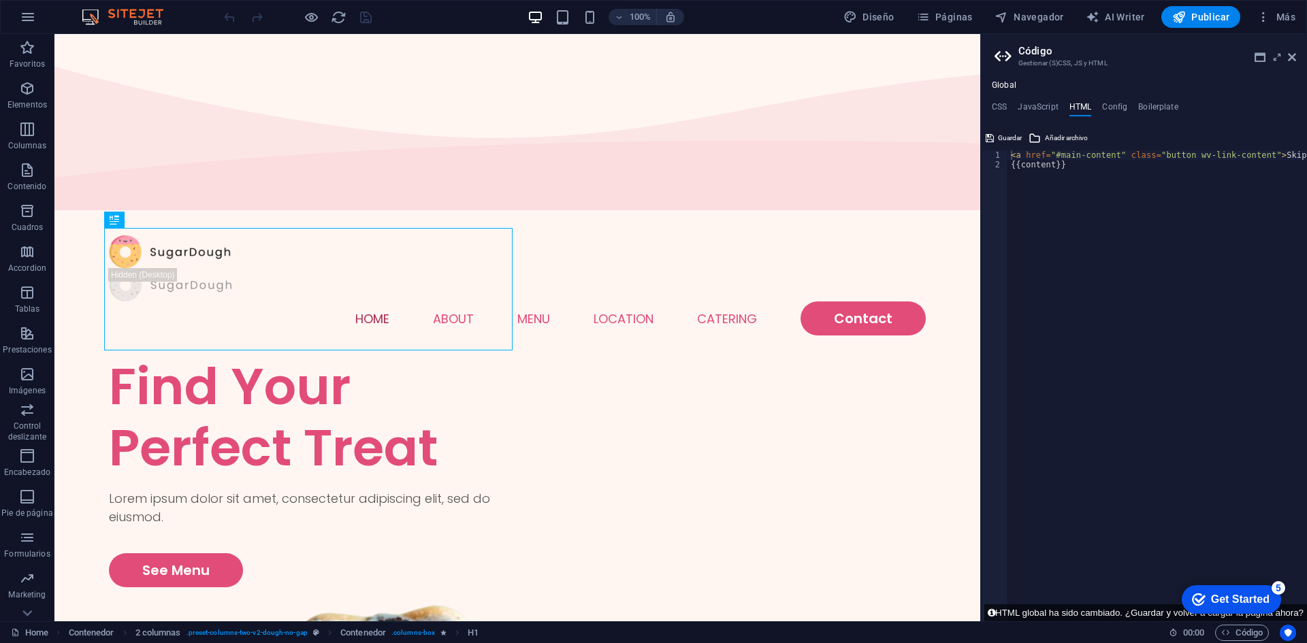
type textarea "{{content}}"
click at [1113, 179] on div "< a href = "#main-content" class = "button wv-link-content" > Skip to main cont…" at bounding box center [1192, 395] width 368 height 490
paste textarea "<a href="#main-content" class="button wv-link-content">Skip to main content</a>"
type textarea "<a href="#main-content" class="button wv-link-content">Skip to main content</a>"
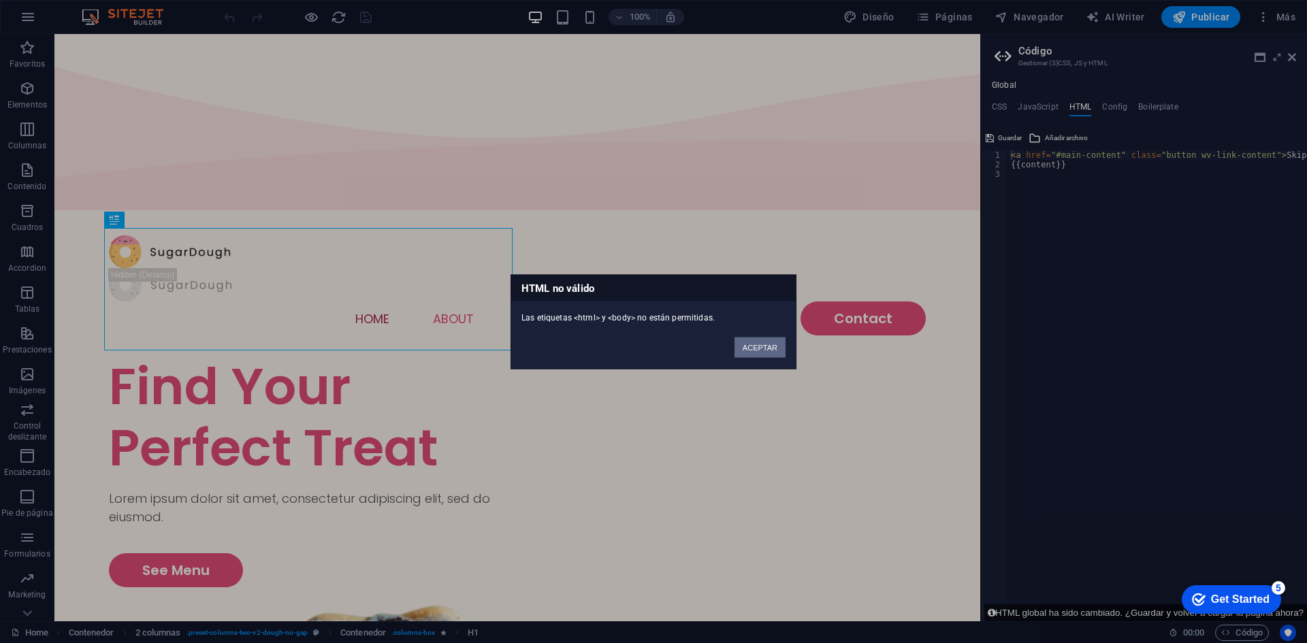
click at [740, 346] on button "ACEPTAR" at bounding box center [760, 347] width 51 height 20
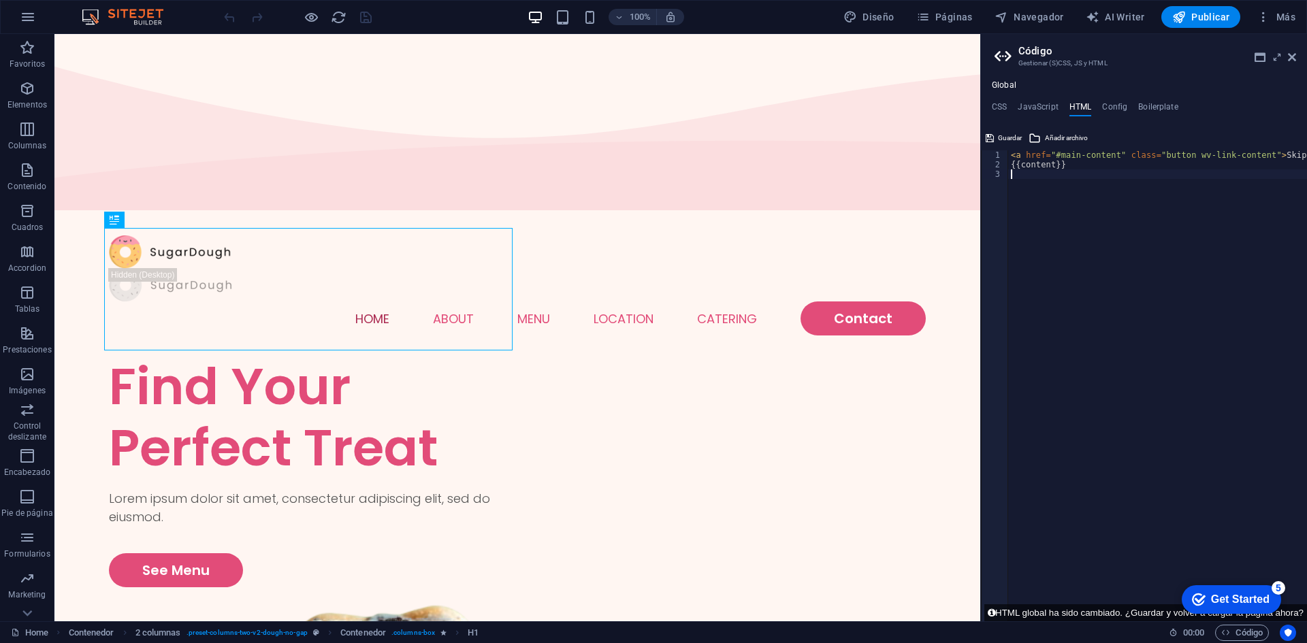
click at [1065, 243] on div "< a href = "#main-content" class = "button wv-link-content" > Skip to main cont…" at bounding box center [1192, 390] width 368 height 480
paste textarea "</head>"
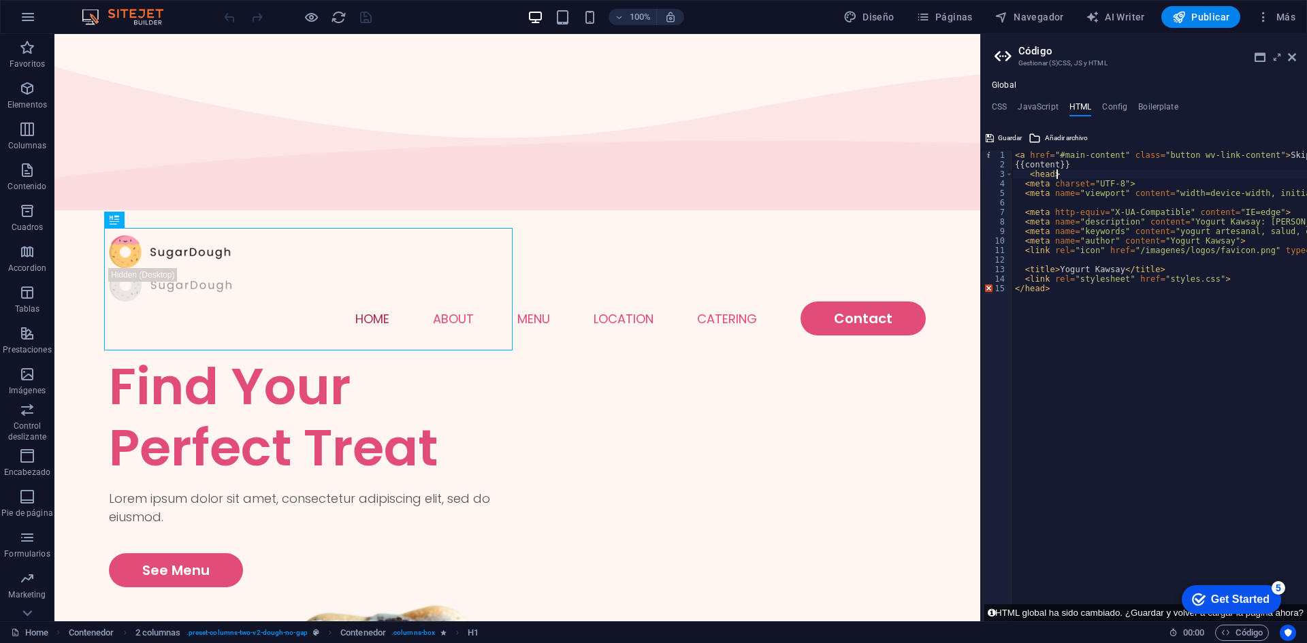
type textarea "</head>"
paste textarea "<a href="#main-content" class="button wv-link-content">Skip to main content</a>"
type textarea "<a href="#main-content" class="button wv-link-content">Skip to main content</a>"
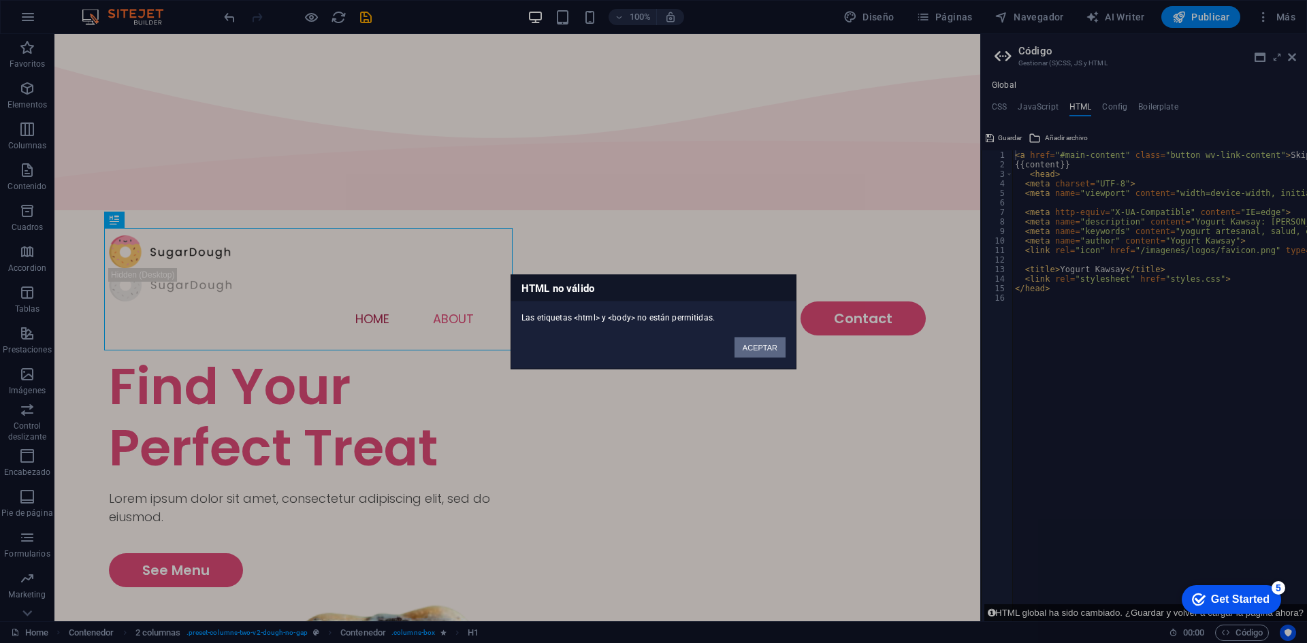
click at [765, 338] on button "ACEPTAR" at bounding box center [760, 347] width 51 height 20
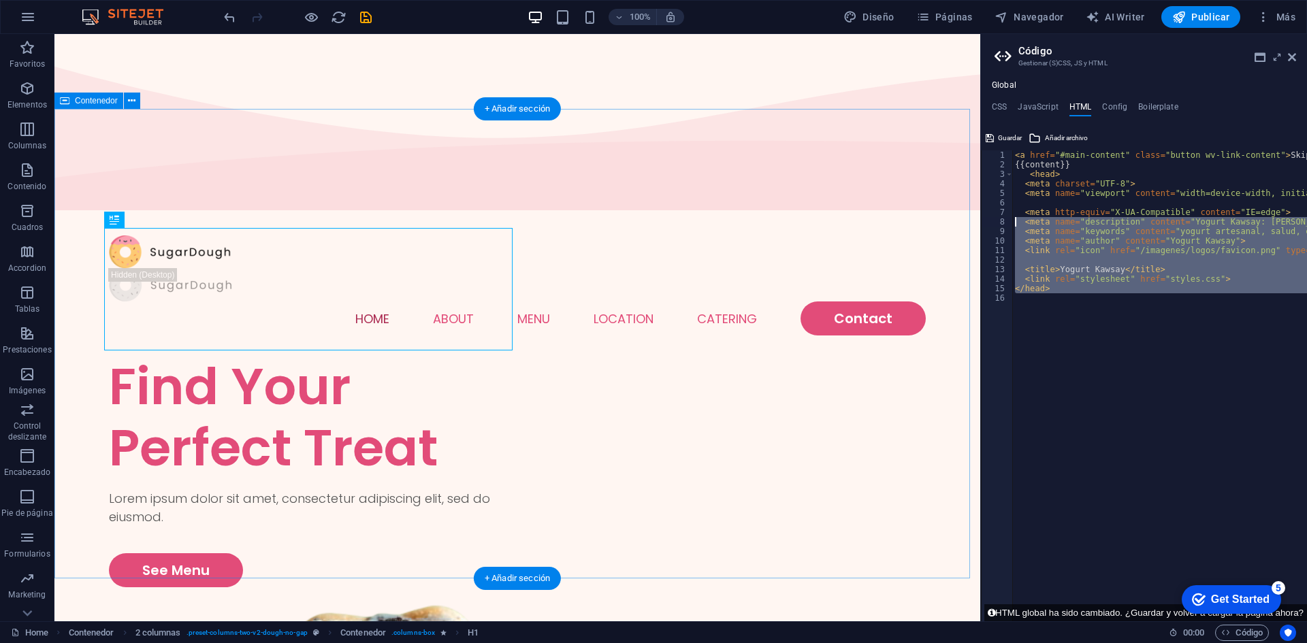
drag, startPoint x: 1135, startPoint y: 351, endPoint x: 968, endPoint y: 144, distance: 265.9
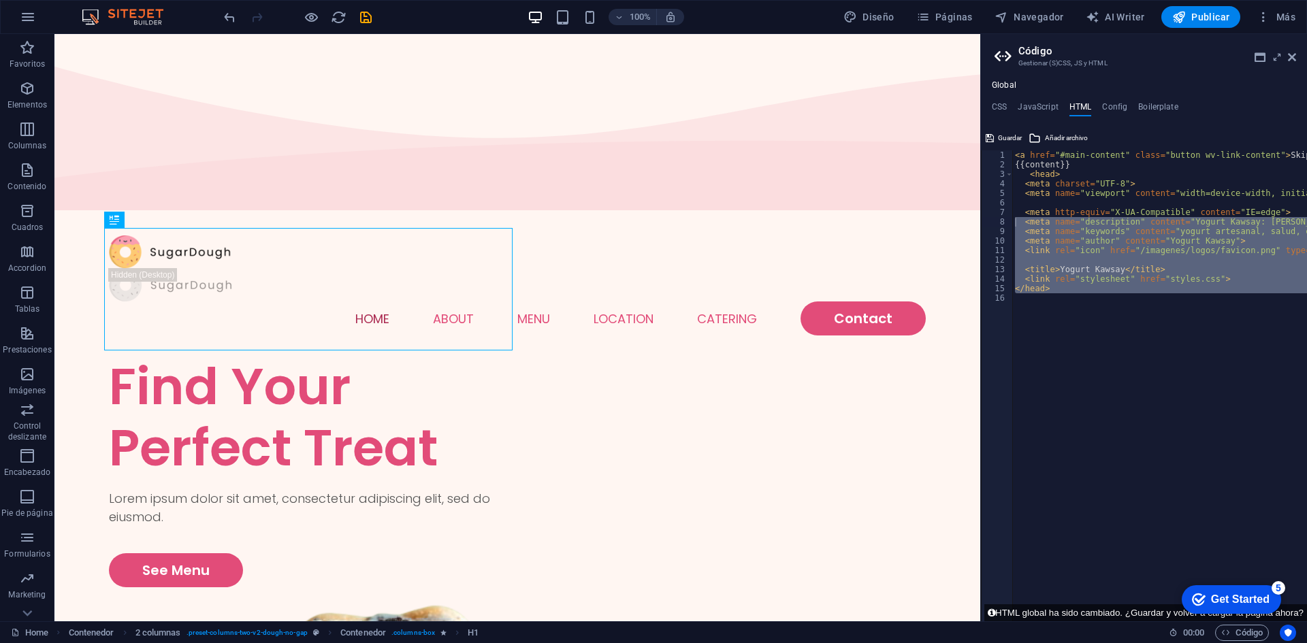
type textarea "<meta name="description" content="[PERSON_NAME]: [PERSON_NAME] artesanal, salud…"
click at [1134, 308] on div "< a href = "#main-content" class = "button wv-link-content" > Skip to main cont…" at bounding box center [1160, 385] width 295 height 471
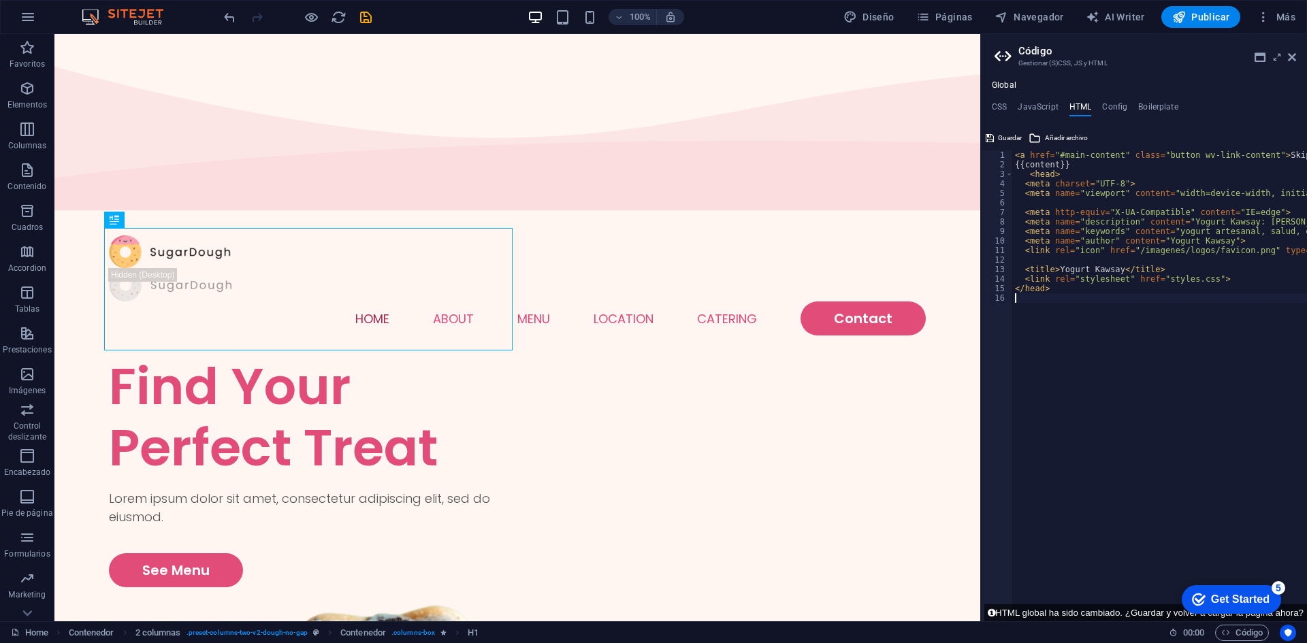
paste textarea "<a href="#main-content" class="button wv-link-content">Skip to main content</a>"
type textarea "<a href="#main-content" class="button wv-link-content">Skip to main content</a>"
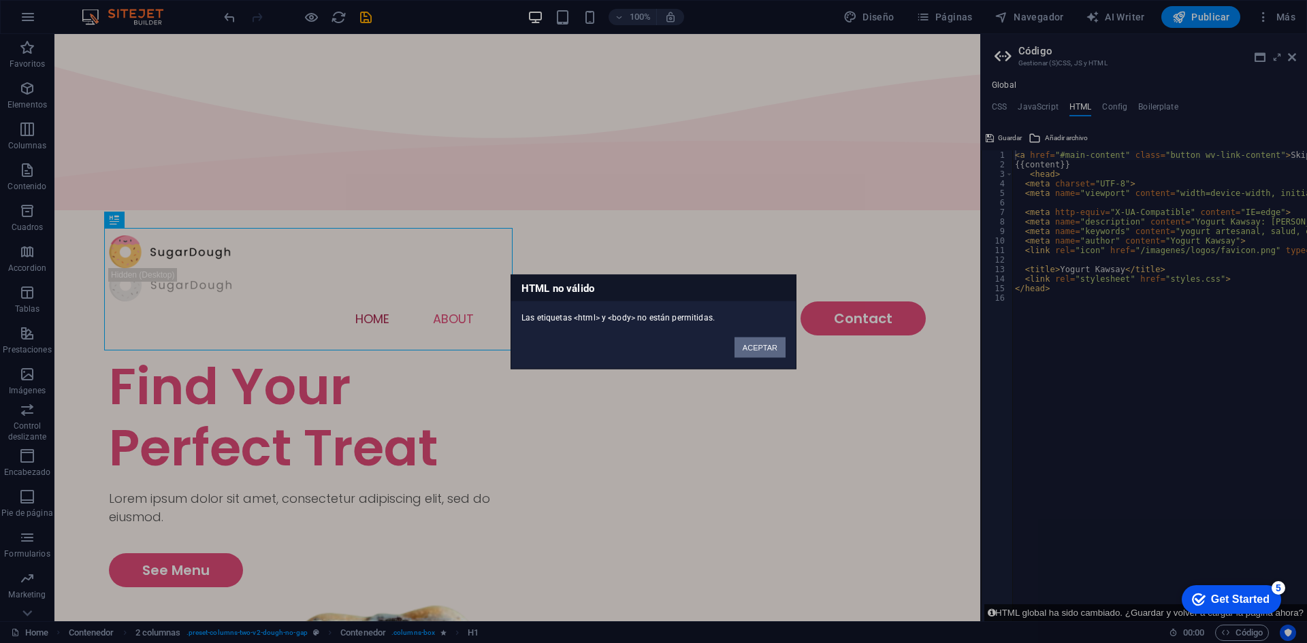
drag, startPoint x: 763, startPoint y: 360, endPoint x: 772, endPoint y: 344, distance: 18.6
click at [772, 344] on div "HTML no válido Las etiquetas <html> y <body> no están permitidas. ACEPTAR" at bounding box center [654, 321] width 286 height 95
click at [772, 344] on button "ACEPTAR" at bounding box center [760, 347] width 51 height 20
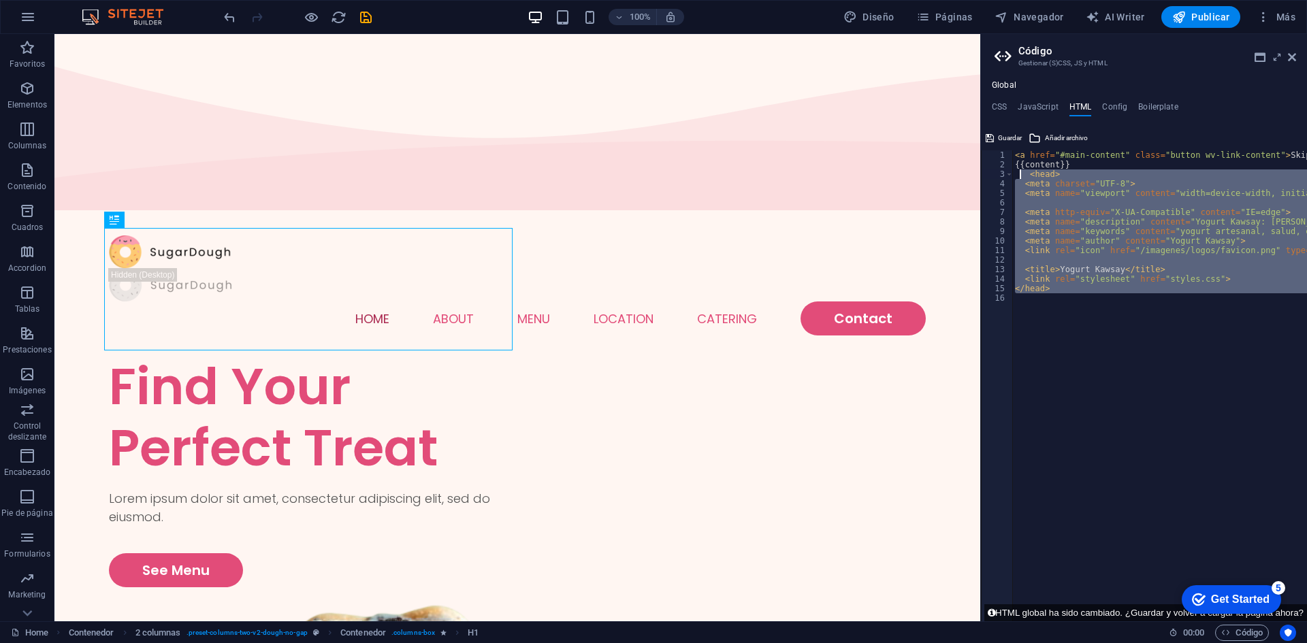
drag, startPoint x: 1099, startPoint y: 321, endPoint x: 1021, endPoint y: 170, distance: 170.2
type textarea "<head> <meta charset="UTF-8">"
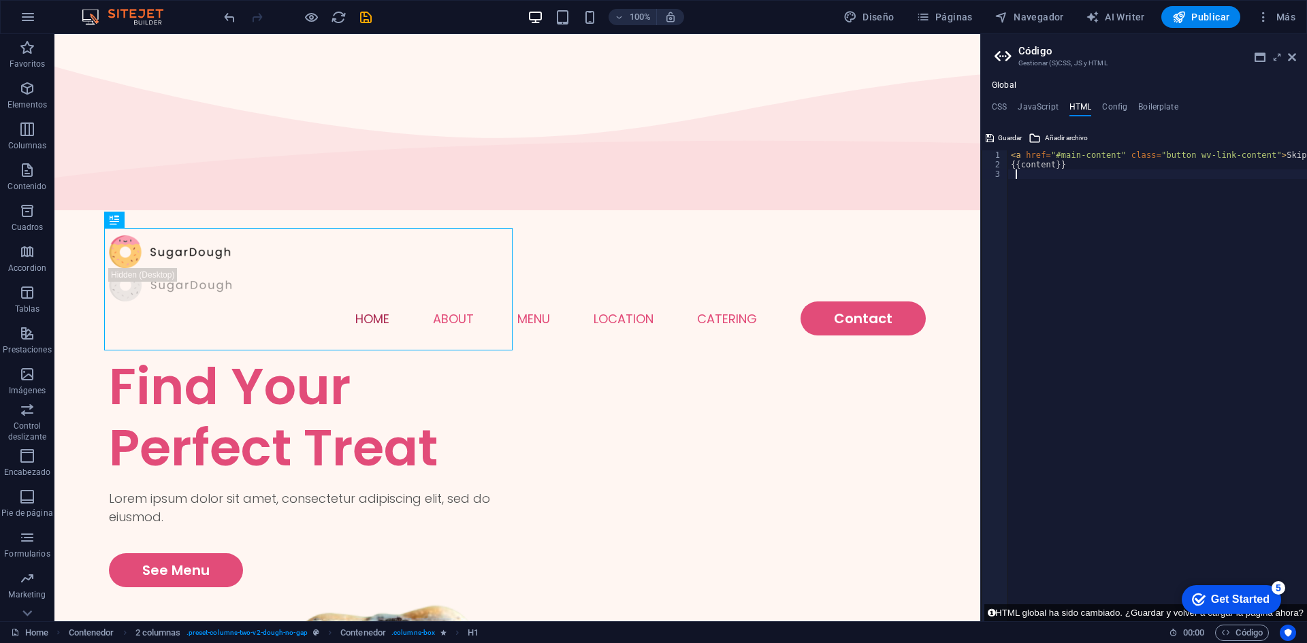
paste textarea "</footer>"
type textarea "</footer>"
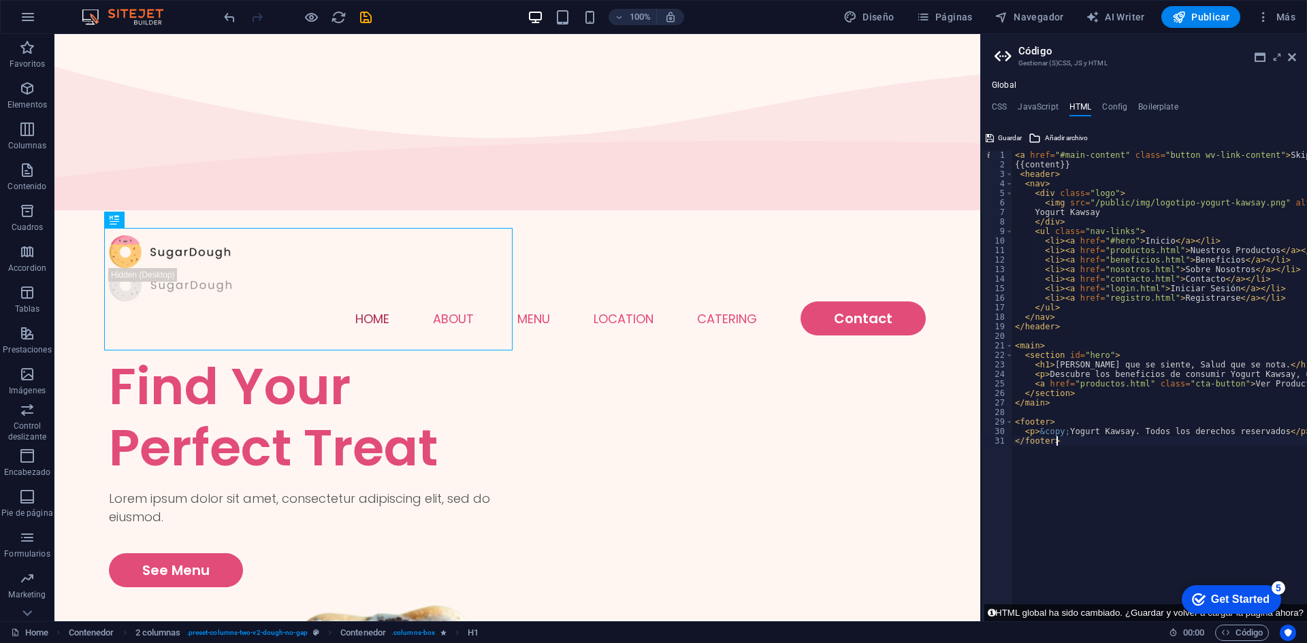
click at [1066, 462] on div "< a href = "#main-content" class = "button wv-link-content" > Skip to main cont…" at bounding box center [1302, 390] width 579 height 480
click at [1277, 60] on icon at bounding box center [1277, 57] width 0 height 11
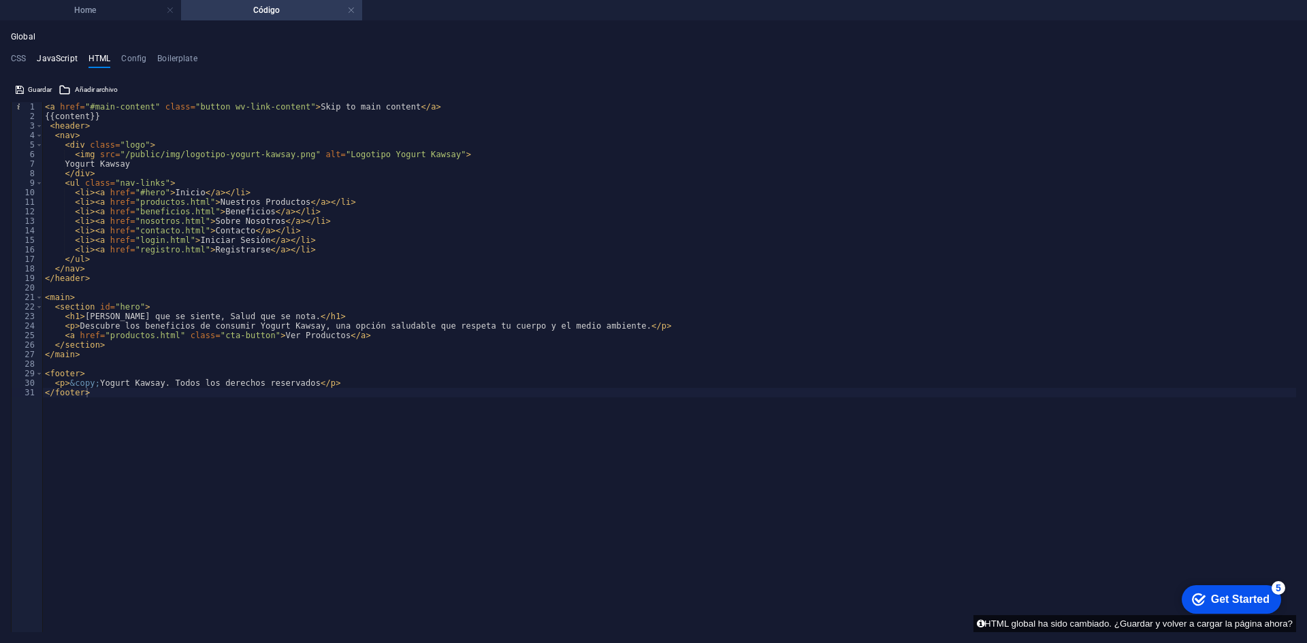
click at [41, 65] on h4 "JavaScript" at bounding box center [57, 61] width 40 height 15
type textarea "/* JS for preset "Menu V2" */"
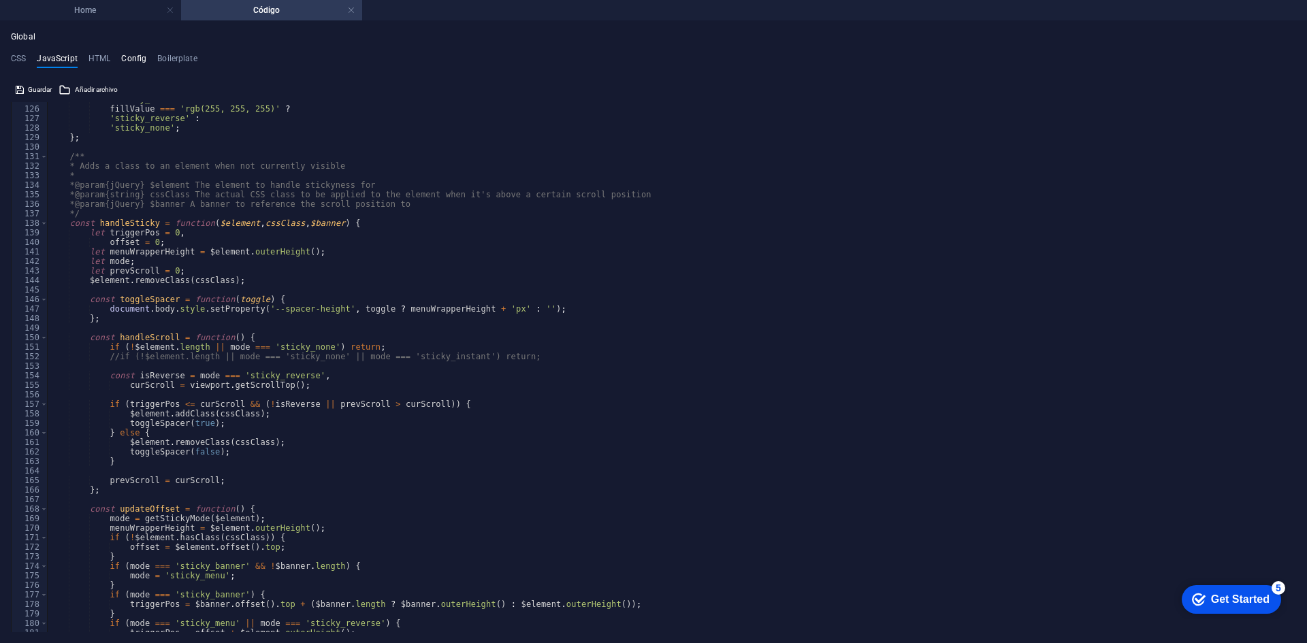
scroll to position [1175, 0]
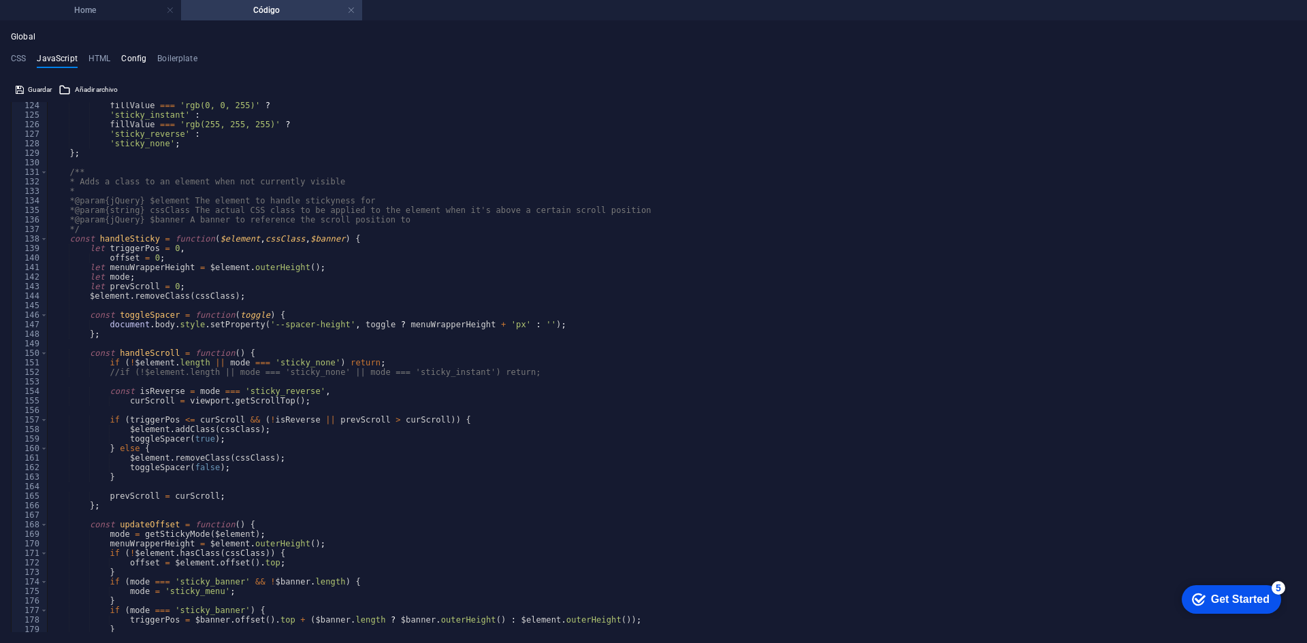
click at [135, 65] on h4 "Config" at bounding box center [133, 61] width 25 height 15
type textarea "$color-background: #fff6f2;"
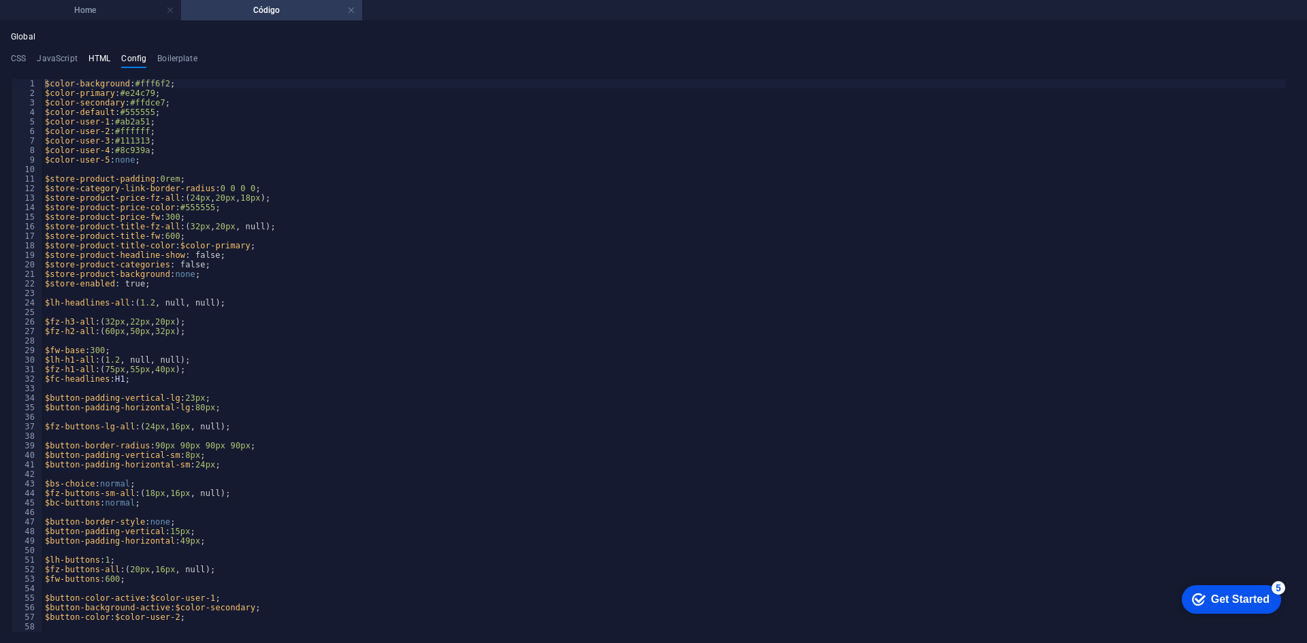
click at [97, 55] on h4 "HTML" at bounding box center [100, 61] width 22 height 15
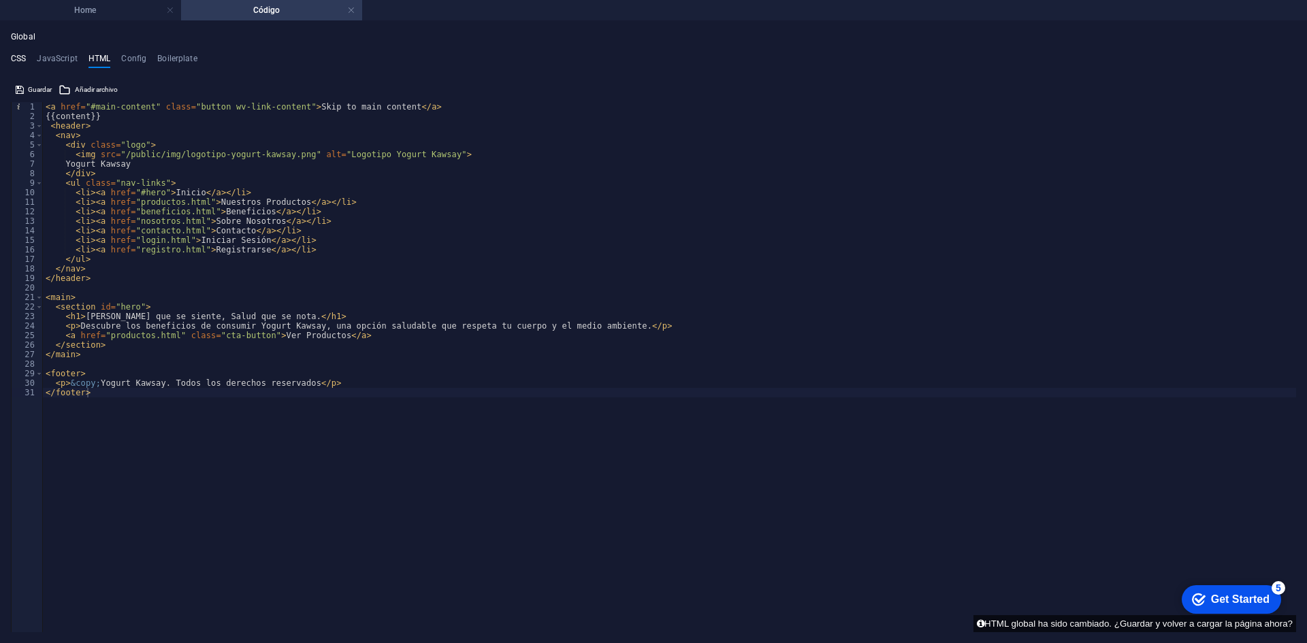
drag, startPoint x: 21, startPoint y: 52, endPoint x: 20, endPoint y: 61, distance: 8.3
click at [20, 61] on div "Global CSS JavaScript HTML Config Boilerplate /* 1 2 3 4 5 6 7 8 9 10 11 12 13 …" at bounding box center [654, 332] width 1286 height 601
click at [20, 61] on h4 "CSS" at bounding box center [18, 61] width 15 height 15
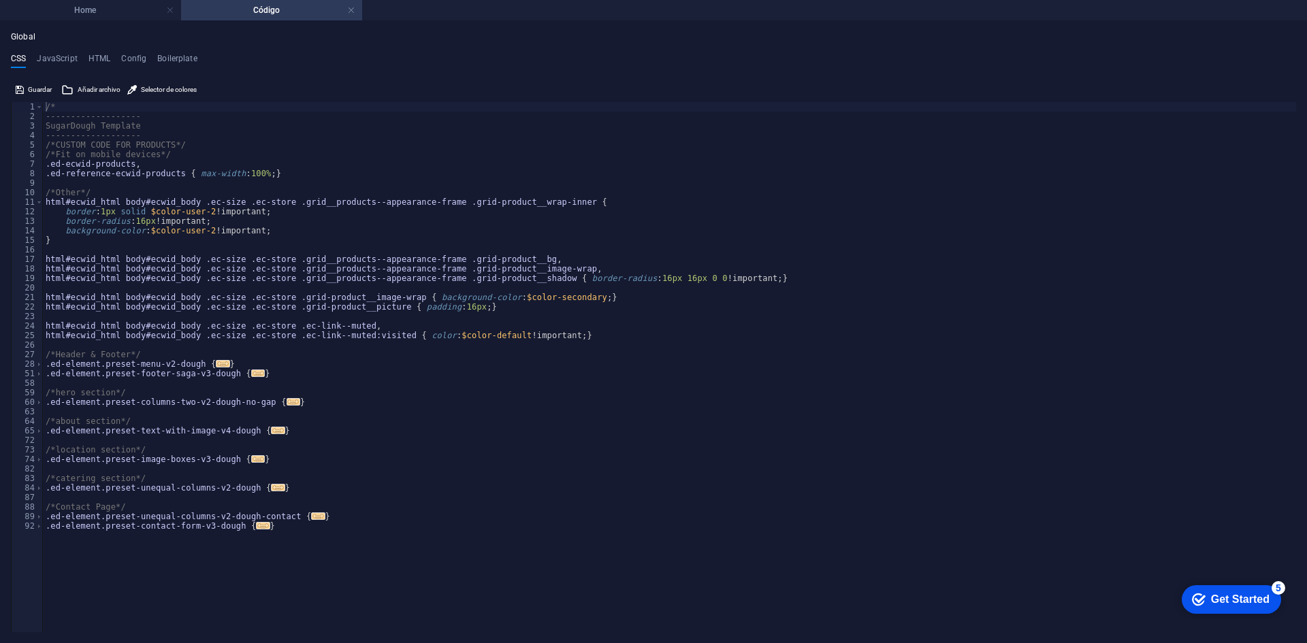
click at [85, 59] on ul "CSS JavaScript HTML Config Boilerplate" at bounding box center [654, 61] width 1286 height 15
click at [93, 59] on h4 "HTML" at bounding box center [100, 61] width 22 height 15
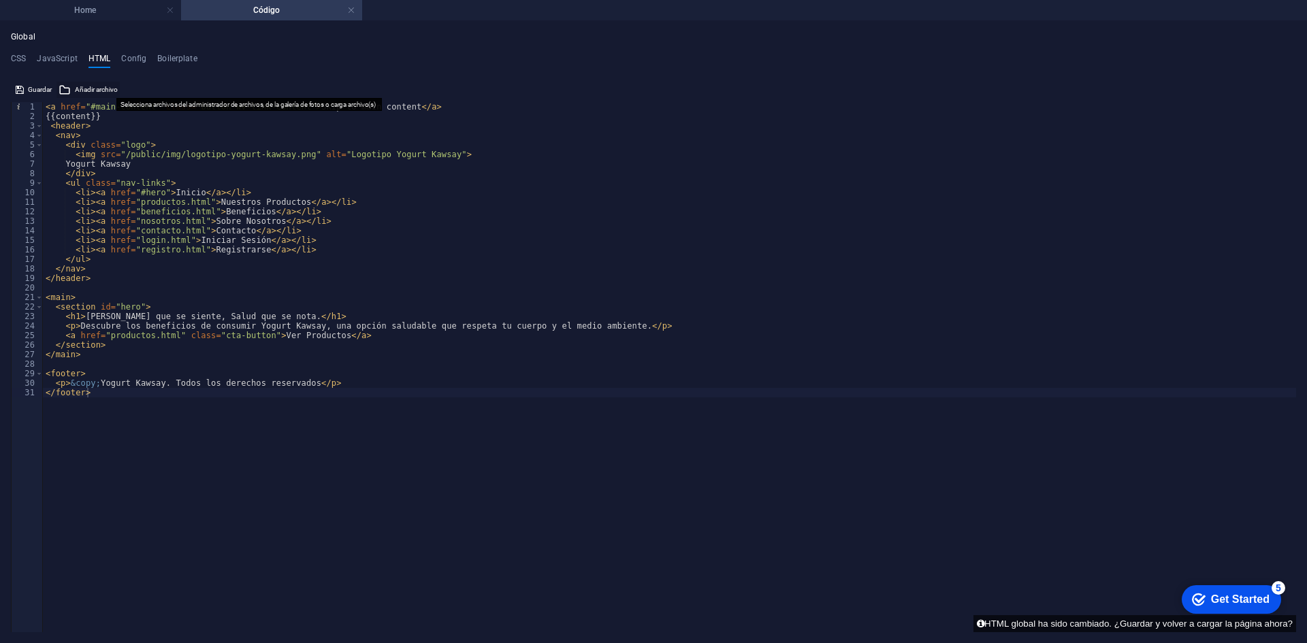
click at [86, 89] on span "Añadir archivo" at bounding box center [96, 90] width 43 height 16
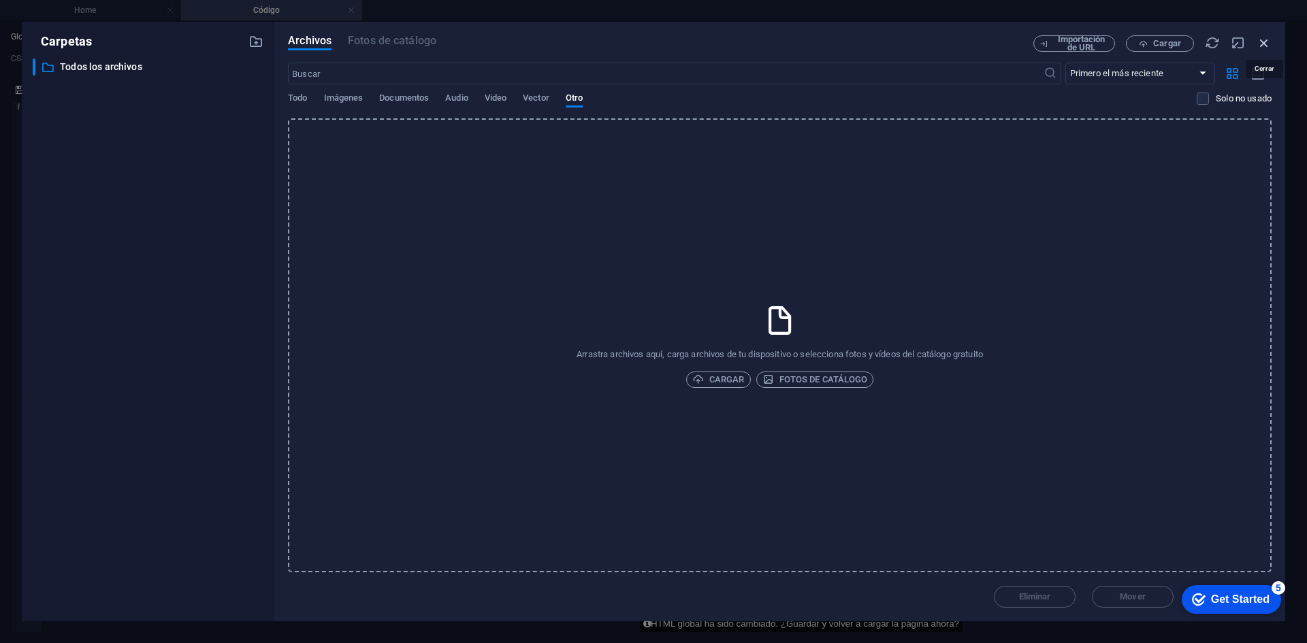
click at [1267, 46] on icon "button" at bounding box center [1264, 42] width 15 height 15
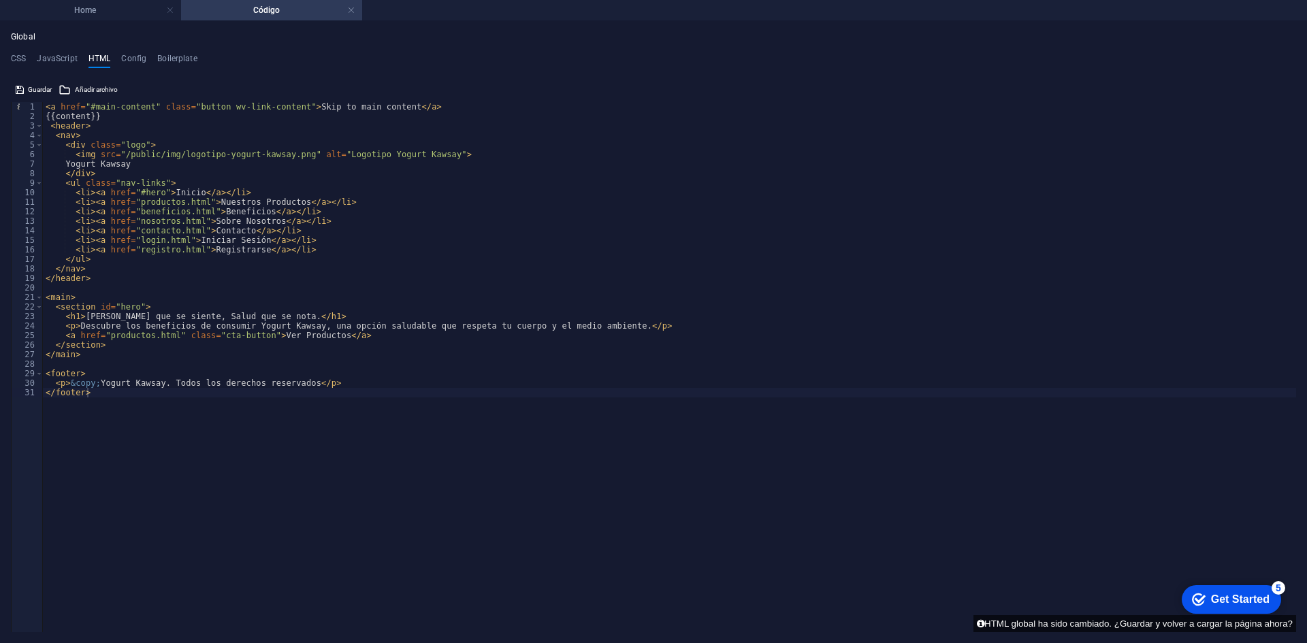
drag, startPoint x: 27, startPoint y: 60, endPoint x: 237, endPoint y: 237, distance: 275.0
click at [237, 237] on div "CSS JavaScript HTML Config Boilerplate /* 1 2 3 4 5 6 7 8 9 10 11 12 13 14 15 1…" at bounding box center [654, 343] width 1286 height 579
click at [161, 394] on div "< a href = "#main-content" class = "button wv-link-content" > Skip to main cont…" at bounding box center [670, 371] width 1254 height 539
